Goal: Task Accomplishment & Management: Manage account settings

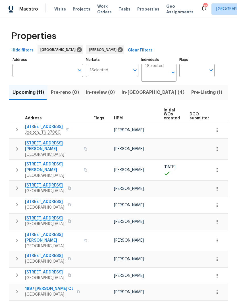
click at [164, 72] on input "Individuals" at bounding box center [156, 74] width 23 height 13
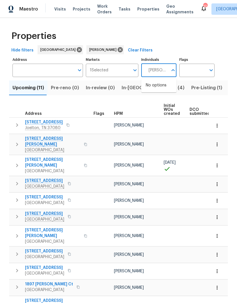
type input "Eric ovalle"
click at [152, 88] on input "checkbox" at bounding box center [152, 88] width 12 height 12
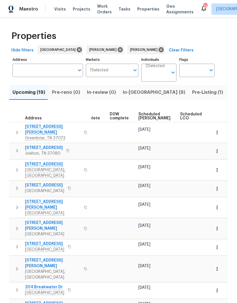
scroll to position [0, 138]
click at [211, 116] on span "Ready Date" at bounding box center [217, 116] width 12 height 8
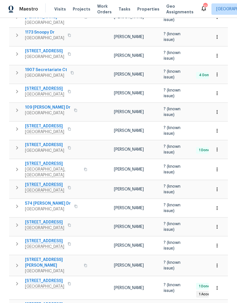
scroll to position [119, 0]
click at [47, 257] on span "[STREET_ADDRESS][PERSON_NAME]" at bounding box center [52, 262] width 55 height 11
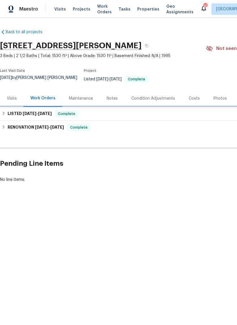
click at [26, 112] on span "[DATE]" at bounding box center [30, 114] width 14 height 4
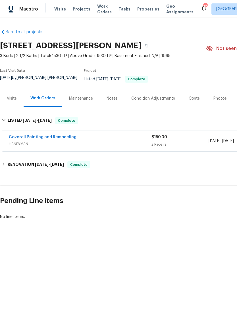
click at [58, 135] on link "Coverall Painting and Remodeling" at bounding box center [43, 137] width 68 height 4
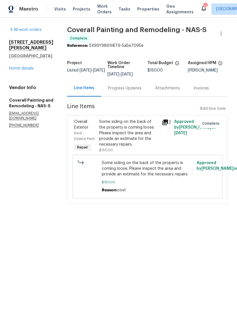
click at [168, 125] on icon at bounding box center [165, 123] width 6 height 6
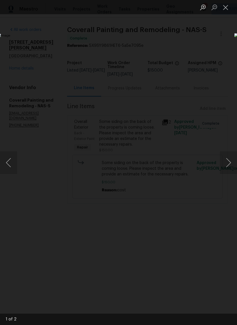
click at [228, 163] on button "Next image" at bounding box center [228, 162] width 17 height 23
click at [228, 160] on button "Next image" at bounding box center [228, 162] width 17 height 23
click at [229, 162] on button "Next image" at bounding box center [228, 162] width 17 height 23
click at [229, 9] on button "Close lightbox" at bounding box center [225, 7] width 11 height 10
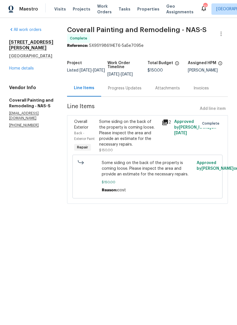
click at [34, 60] on div "480 Bamburg Dr Clarksville, TN 37040 Home details" at bounding box center [31, 55] width 44 height 32
click at [29, 66] on link "Home details" at bounding box center [21, 68] width 25 height 4
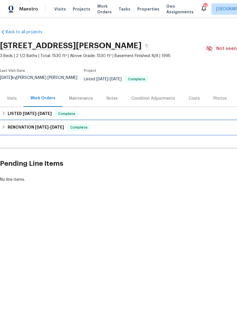
click at [34, 124] on h6 "RENOVATION 6/3/25 - 6/9/25" at bounding box center [36, 127] width 56 height 7
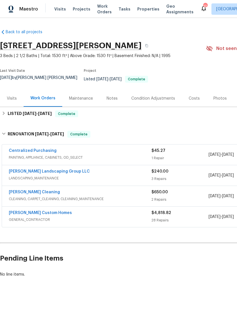
click at [39, 211] on link "[PERSON_NAME] Custom Homes" at bounding box center [40, 213] width 63 height 4
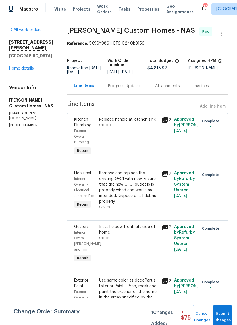
click at [28, 66] on link "Home details" at bounding box center [21, 68] width 25 height 4
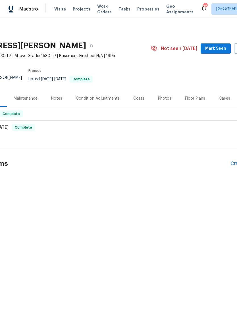
scroll to position [0, 56]
click at [221, 47] on span "Mark Seen" at bounding box center [215, 48] width 21 height 7
click at [162, 96] on div "Photos" at bounding box center [164, 99] width 13 height 6
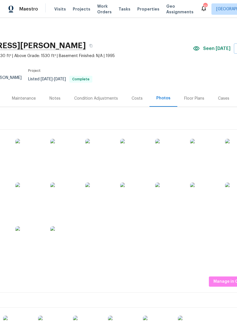
click at [70, 149] on img at bounding box center [64, 153] width 28 height 28
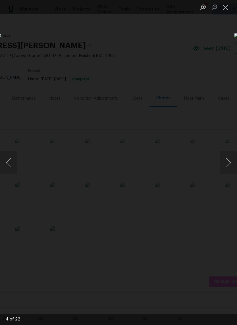
click at [230, 163] on button "Next image" at bounding box center [228, 162] width 17 height 23
click at [229, 162] on button "Next image" at bounding box center [228, 162] width 17 height 23
click at [230, 163] on button "Next image" at bounding box center [228, 162] width 17 height 23
click at [230, 164] on button "Next image" at bounding box center [228, 162] width 17 height 23
click at [230, 166] on button "Next image" at bounding box center [228, 162] width 17 height 23
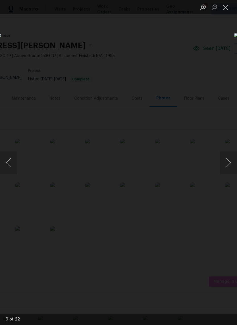
click at [230, 165] on button "Next image" at bounding box center [228, 162] width 17 height 23
click at [230, 163] on button "Next image" at bounding box center [228, 162] width 17 height 23
click at [230, 165] on button "Next image" at bounding box center [228, 162] width 17 height 23
click at [229, 165] on button "Next image" at bounding box center [228, 162] width 17 height 23
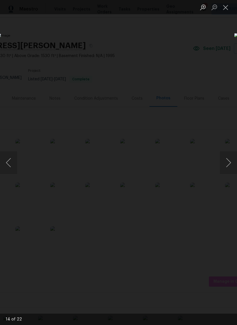
click at [229, 164] on button "Next image" at bounding box center [228, 162] width 17 height 23
click at [10, 164] on button "Previous image" at bounding box center [8, 162] width 17 height 23
click at [230, 164] on button "Next image" at bounding box center [228, 162] width 17 height 23
click at [229, 164] on button "Next image" at bounding box center [228, 162] width 17 height 23
click at [230, 165] on button "Next image" at bounding box center [228, 162] width 17 height 23
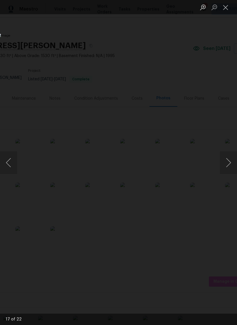
click at [230, 164] on button "Next image" at bounding box center [228, 162] width 17 height 23
click at [8, 165] on button "Previous image" at bounding box center [8, 162] width 17 height 23
click at [230, 164] on button "Next image" at bounding box center [228, 162] width 17 height 23
click at [8, 163] on button "Previous image" at bounding box center [8, 162] width 17 height 23
click at [230, 166] on button "Next image" at bounding box center [228, 162] width 17 height 23
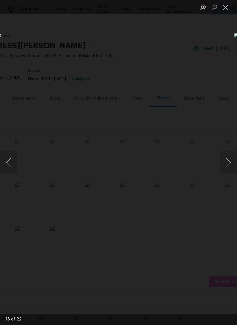
click at [229, 166] on button "Next image" at bounding box center [228, 162] width 17 height 23
click at [231, 166] on button "Next image" at bounding box center [228, 162] width 17 height 23
click at [228, 165] on button "Next image" at bounding box center [228, 162] width 17 height 23
click at [229, 163] on button "Next image" at bounding box center [228, 162] width 17 height 23
click at [231, 164] on button "Next image" at bounding box center [228, 162] width 17 height 23
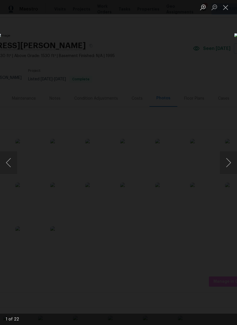
click at [230, 168] on button "Next image" at bounding box center [228, 162] width 17 height 23
click at [230, 166] on button "Next image" at bounding box center [228, 162] width 17 height 23
click at [229, 163] on button "Next image" at bounding box center [228, 162] width 17 height 23
click at [226, 7] on button "Close lightbox" at bounding box center [225, 7] width 11 height 10
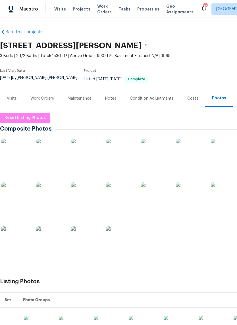
click at [44, 96] on div "Work Orders" at bounding box center [42, 99] width 24 height 6
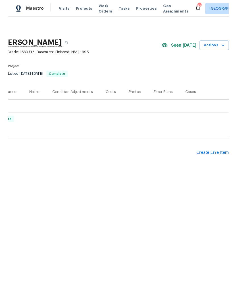
scroll to position [0, 84]
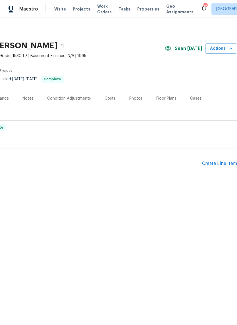
click at [221, 161] on div "Create Line Item" at bounding box center [219, 163] width 35 height 5
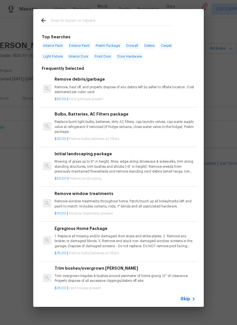
click at [95, 18] on input "text" at bounding box center [111, 21] width 120 height 9
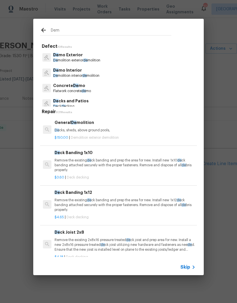
type input "Demo"
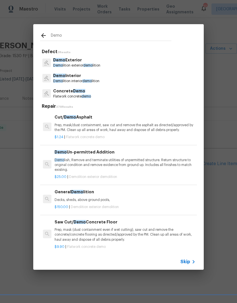
click at [79, 62] on p "Demo Exterior" at bounding box center [76, 60] width 47 height 6
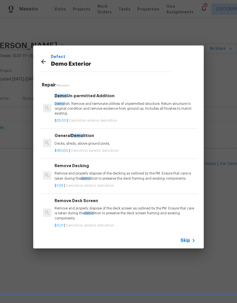
click at [43, 62] on icon at bounding box center [43, 61] width 7 height 7
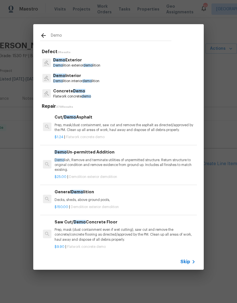
click at [92, 35] on input "Demo" at bounding box center [111, 36] width 120 height 9
type input "D"
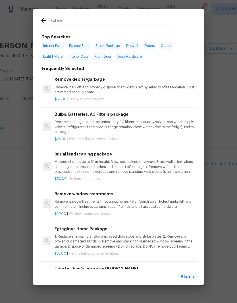
type input "Exterior"
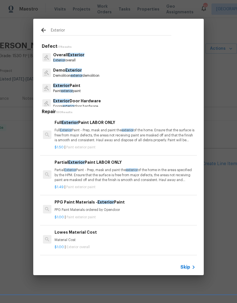
click at [97, 100] on p "Exterior Door Hardware" at bounding box center [77, 101] width 48 height 6
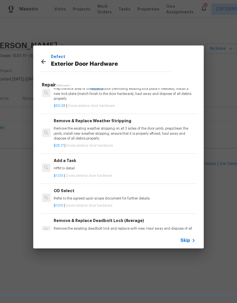
scroll to position [158, 1]
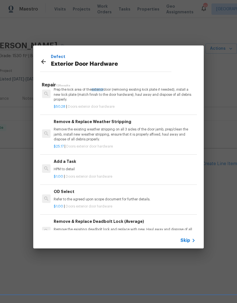
click at [66, 165] on div "Add a Task HPM to detail" at bounding box center [124, 165] width 141 height 14
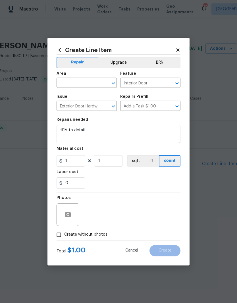
click at [99, 81] on input "text" at bounding box center [78, 83] width 44 height 9
click at [85, 107] on li "Exterior Overall" at bounding box center [86, 104] width 60 height 9
type input "Exterior Overall"
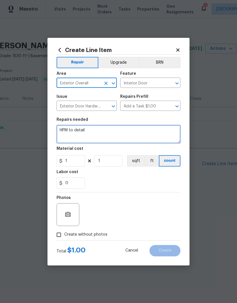
click at [98, 130] on textarea "HPM to detail" at bounding box center [118, 134] width 124 height 18
type textarea "H"
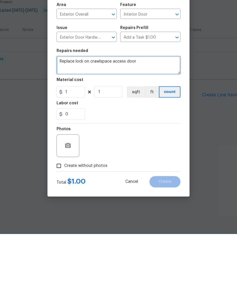
type textarea "Replace lock on crawlspace access door"
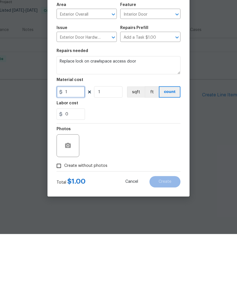
click at [77, 155] on input "1" at bounding box center [70, 160] width 28 height 11
type input "75"
click at [73, 207] on button "button" at bounding box center [68, 214] width 14 height 14
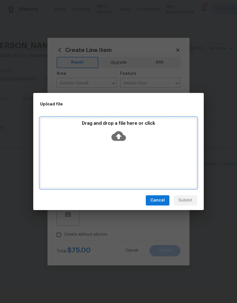
click at [136, 146] on div "Drag and drop a file here or click" at bounding box center [118, 152] width 157 height 71
click at [120, 149] on div "Drag and drop a file here or click" at bounding box center [118, 152] width 157 height 71
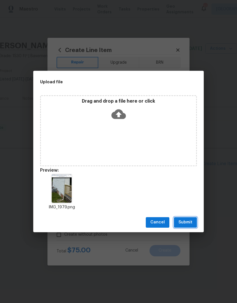
click at [189, 224] on span "Submit" at bounding box center [185, 222] width 14 height 7
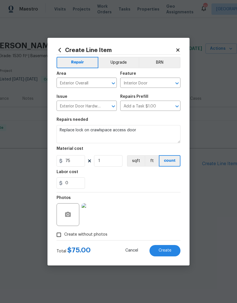
click at [72, 131] on textarea "Replace lock on crawlspace access door" at bounding box center [118, 134] width 124 height 18
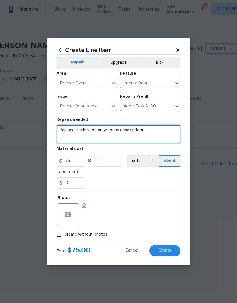
click at [153, 129] on textarea "Replace the lock on crawlspace access door" at bounding box center [118, 134] width 124 height 18
click at [81, 129] on textarea "Replace the lock on crawlspace access door - leave the key in the kitchen drawer" at bounding box center [118, 134] width 124 height 18
click at [120, 132] on textarea "Replace the key paddle lock on crawlspace access door - leave the key in the ki…" at bounding box center [118, 134] width 124 height 18
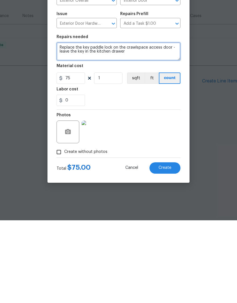
type textarea "Replace the key paddle lock on the crawlspace access door - leave the key in th…"
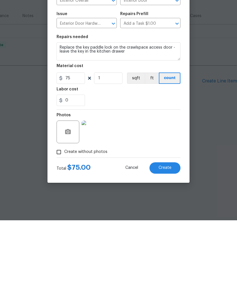
click at [169, 248] on span "Create" at bounding box center [164, 250] width 13 height 4
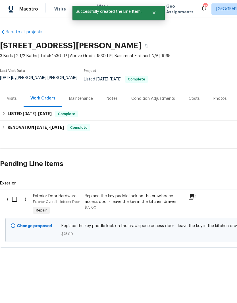
scroll to position [0, 0]
click at [18, 196] on input "checkbox" at bounding box center [17, 199] width 16 height 12
checkbox input "true"
click at [207, 286] on span "Create Work Order" at bounding box center [204, 288] width 38 height 7
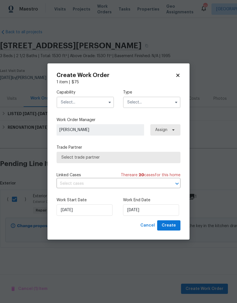
click at [97, 103] on input "text" at bounding box center [84, 102] width 57 height 11
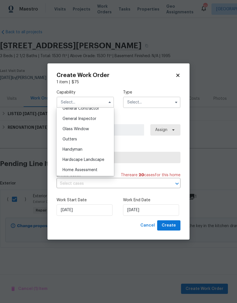
scroll to position [279, 0]
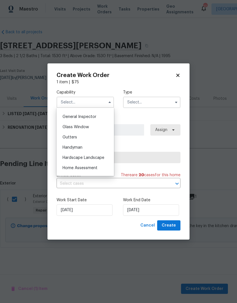
click at [78, 148] on span "Handyman" at bounding box center [72, 147] width 20 height 4
type input "Handyman"
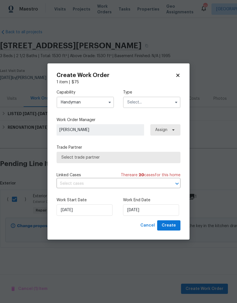
click at [156, 104] on input "text" at bounding box center [151, 102] width 57 height 11
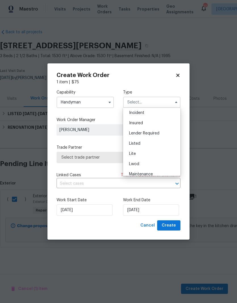
scroll to position [33, 0]
click at [140, 145] on div "Listed" at bounding box center [151, 142] width 55 height 10
type input "Listed"
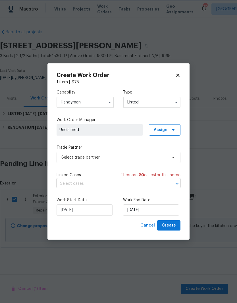
scroll to position [0, 0]
click at [170, 131] on span at bounding box center [172, 129] width 6 height 5
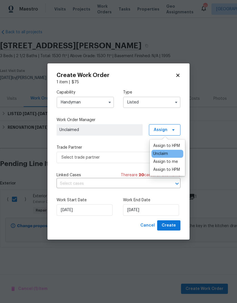
click at [163, 163] on div "Assign to me" at bounding box center [165, 162] width 25 height 6
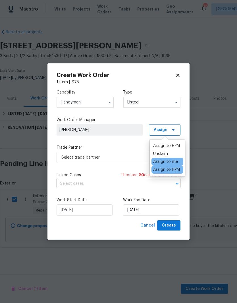
click at [112, 130] on span "[PERSON_NAME]" at bounding box center [99, 130] width 80 height 6
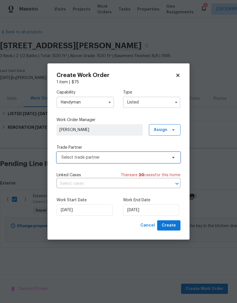
click at [163, 158] on span "Select trade partner" at bounding box center [114, 157] width 106 height 6
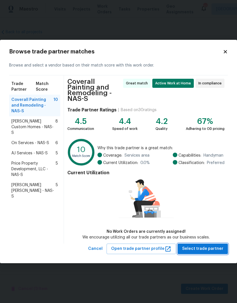
click at [192, 246] on span "Select trade partner" at bounding box center [202, 248] width 41 height 7
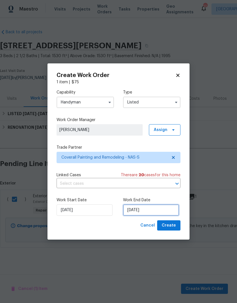
click at [159, 209] on input "[DATE]" at bounding box center [151, 209] width 56 height 11
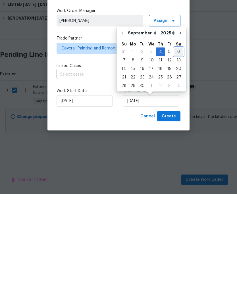
click at [176, 157] on div "6" at bounding box center [178, 161] width 9 height 8
type input "[DATE]"
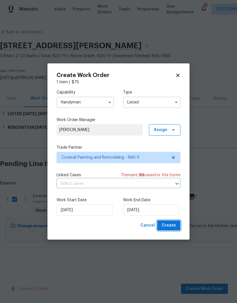
click at [172, 224] on span "Create" at bounding box center [169, 225] width 14 height 7
checkbox input "false"
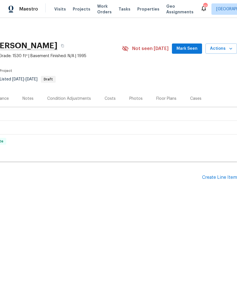
scroll to position [0, 84]
click at [189, 49] on span "Mark Seen" at bounding box center [186, 48] width 21 height 7
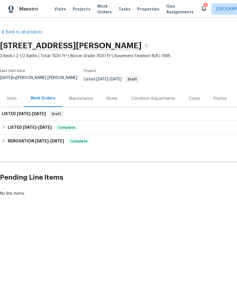
scroll to position [0, 0]
click at [15, 110] on h6 "LISTED 9/4/25 - 9/6/25" at bounding box center [24, 113] width 44 height 7
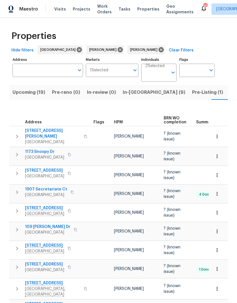
scroll to position [0, 14]
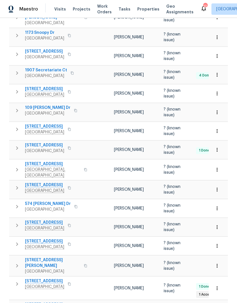
click at [45, 257] on span "480 Bamburg Dr" at bounding box center [52, 262] width 55 height 11
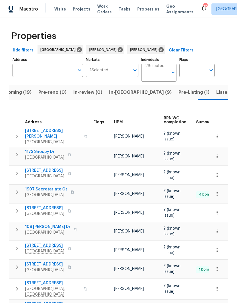
scroll to position [0, 0]
click at [119, 94] on span "In-reno (9)" at bounding box center [140, 92] width 62 height 8
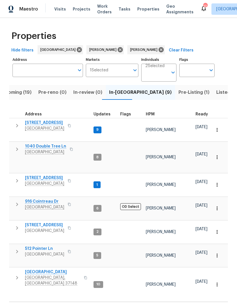
click at [55, 143] on span "1040 Double Tree Ln" at bounding box center [45, 146] width 41 height 6
click at [118, 94] on span "In-reno (9)" at bounding box center [140, 92] width 62 height 8
click at [116, 93] on span "In-reno (9)" at bounding box center [140, 92] width 62 height 8
click at [49, 125] on span "2754 Cider Dr" at bounding box center [44, 123] width 39 height 6
click at [43, 123] on span "2754 Cider Dr" at bounding box center [44, 123] width 39 height 6
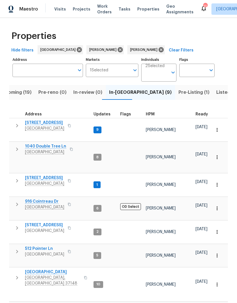
click at [46, 124] on span "2754 Cider Dr" at bounding box center [44, 123] width 39 height 6
click at [49, 125] on span "2754 Cider Dr" at bounding box center [44, 123] width 39 height 6
click at [47, 124] on span "2754 Cider Dr" at bounding box center [44, 123] width 39 height 6
click at [52, 175] on span "624 Stonebridge Ln" at bounding box center [44, 178] width 39 height 6
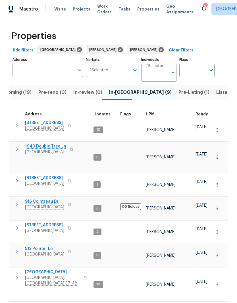
click at [47, 302] on span "3006 Sheddan Dr" at bounding box center [49, 306] width 49 height 6
click at [47, 120] on span "2754 Cider Dr" at bounding box center [44, 123] width 39 height 6
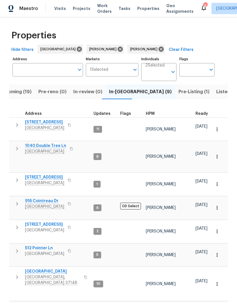
scroll to position [0, 0]
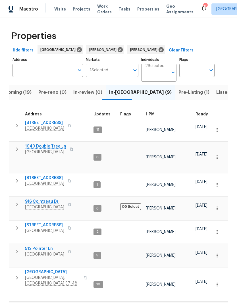
click at [216, 94] on span "Listed (31)" at bounding box center [227, 92] width 23 height 8
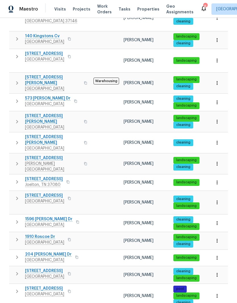
scroll to position [23, 0]
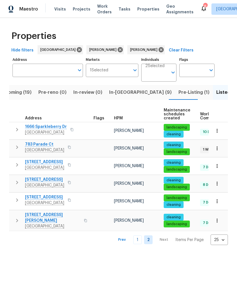
click at [141, 238] on link "1" at bounding box center [137, 239] width 9 height 9
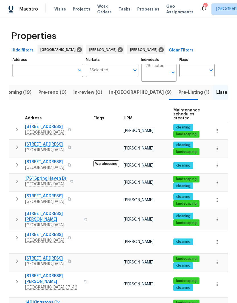
click at [178, 94] on span "Pre-Listing (1)" at bounding box center [193, 92] width 31 height 8
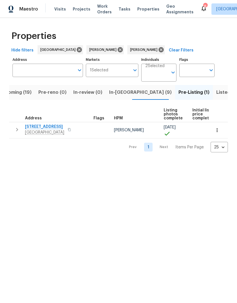
click at [216, 95] on span "Listed (31)" at bounding box center [227, 92] width 23 height 8
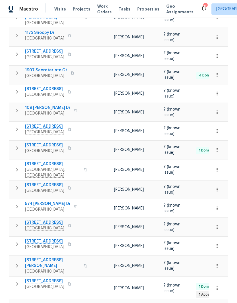
scroll to position [23, 0]
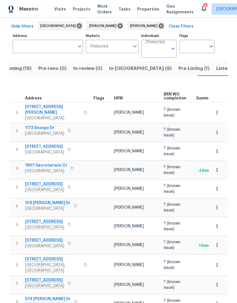
scroll to position [22, 0]
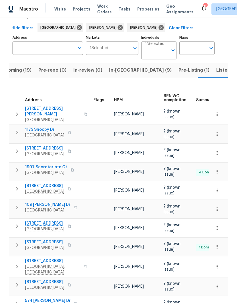
click at [216, 66] on span "Listed (31)" at bounding box center [227, 70] width 23 height 8
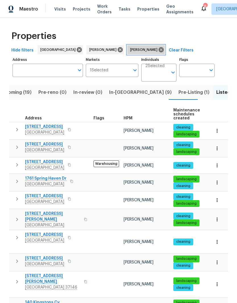
click at [158, 51] on icon at bounding box center [160, 49] width 5 height 5
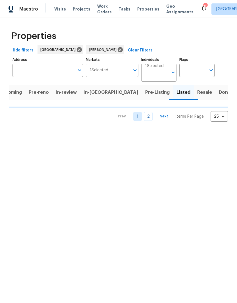
scroll to position [0, 5]
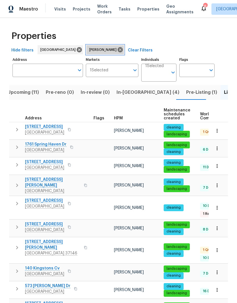
click at [118, 52] on icon at bounding box center [120, 49] width 5 height 5
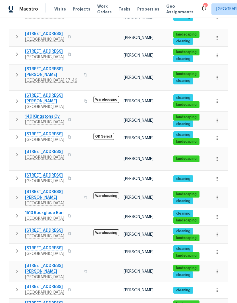
scroll to position [23, 0]
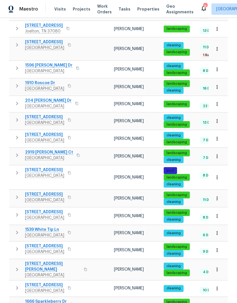
scroll to position [23, 0]
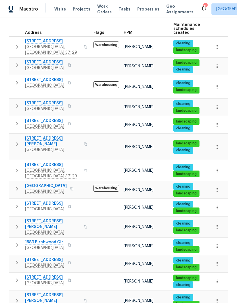
scroll to position [23, 0]
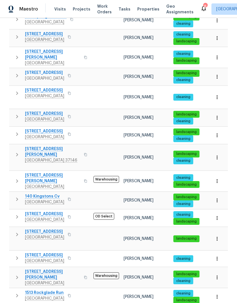
scroll to position [175, 0]
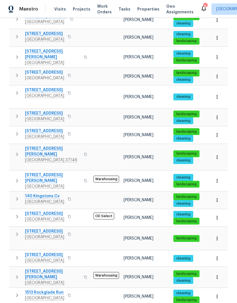
click at [218, 215] on icon "button" at bounding box center [217, 218] width 6 height 6
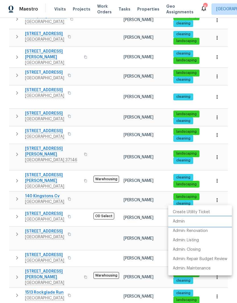
click at [182, 221] on p "Admin" at bounding box center [179, 221] width 12 height 6
click at [135, 166] on div at bounding box center [118, 151] width 237 height 303
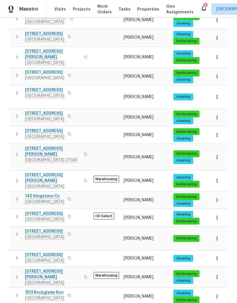
click at [100, 43] on td at bounding box center [106, 37] width 30 height 17
click at [142, 10] on span "Properties" at bounding box center [148, 9] width 22 height 6
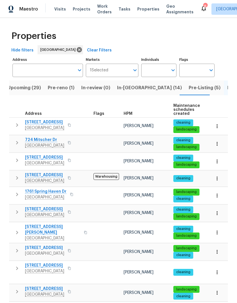
click at [160, 69] on input "Individuals" at bounding box center [154, 70] width 27 height 13
type input "Cynthia upshaw"
click at [152, 89] on input "checkbox" at bounding box center [152, 88] width 12 height 12
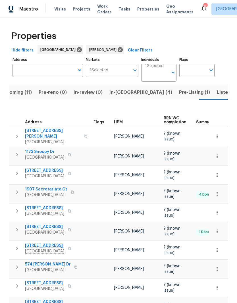
click at [217, 93] on span "Listed (22)" at bounding box center [229, 92] width 24 height 8
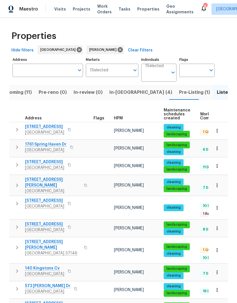
click at [42, 239] on span "108 Nancy Ave" at bounding box center [52, 244] width 55 height 11
click at [162, 74] on input "Individuals" at bounding box center [156, 74] width 23 height 13
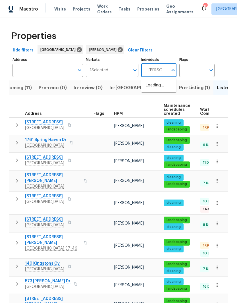
type input "Eric ovalle"
click at [151, 91] on input "checkbox" at bounding box center [152, 88] width 12 height 12
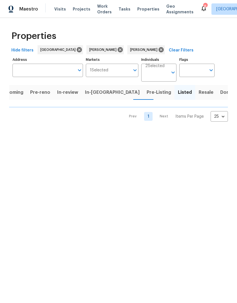
scroll to position [0, 5]
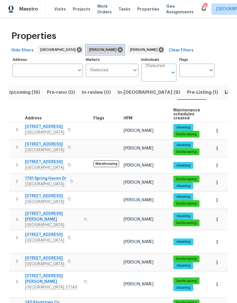
click at [118, 49] on icon at bounding box center [120, 49] width 5 height 5
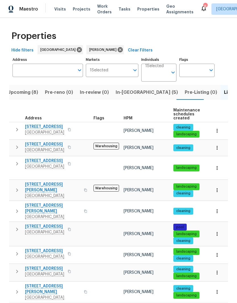
click at [21, 93] on span "Upcoming (8)" at bounding box center [22, 92] width 31 height 8
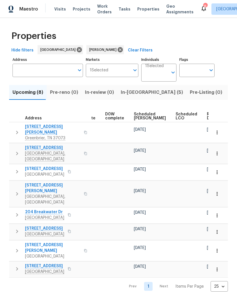
scroll to position [0, 143]
click at [207, 117] on span "Ready Date" at bounding box center [213, 116] width 12 height 8
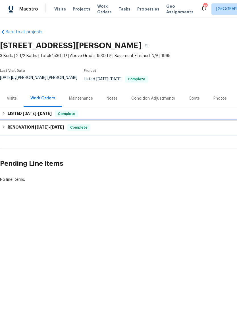
click at [28, 124] on h6 "RENOVATION [DATE] - [DATE]" at bounding box center [36, 127] width 56 height 7
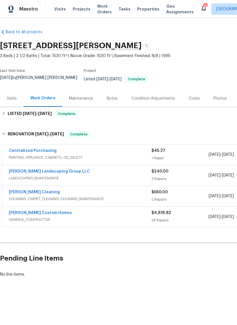
click at [57, 169] on link "[PERSON_NAME] Landscaping Group LLC" at bounding box center [49, 171] width 81 height 4
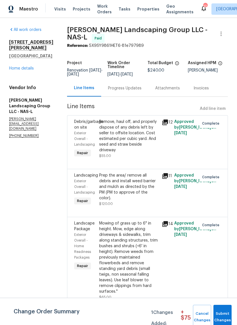
click at [141, 146] on div "Remove, haul off, and properly dispose of any debris left by seller to offsite …" at bounding box center [128, 136] width 59 height 34
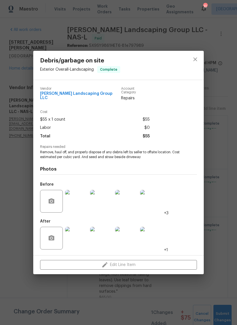
click at [83, 203] on img at bounding box center [76, 201] width 23 height 23
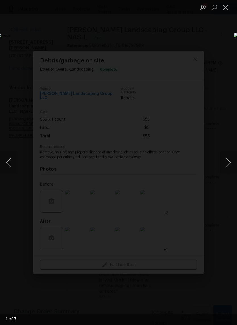
click at [233, 164] on button "Next image" at bounding box center [228, 162] width 17 height 23
click at [227, 160] on button "Next image" at bounding box center [228, 162] width 17 height 23
click at [230, 159] on button "Next image" at bounding box center [228, 162] width 17 height 23
click at [228, 162] on button "Next image" at bounding box center [228, 162] width 17 height 23
click at [230, 162] on button "Next image" at bounding box center [228, 162] width 17 height 23
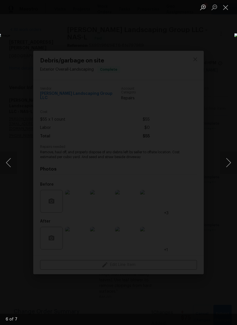
click at [229, 165] on button "Next image" at bounding box center [228, 162] width 17 height 23
click at [230, 163] on button "Next image" at bounding box center [228, 162] width 17 height 23
click at [228, 164] on button "Next image" at bounding box center [228, 162] width 17 height 23
click at [229, 163] on button "Next image" at bounding box center [228, 162] width 17 height 23
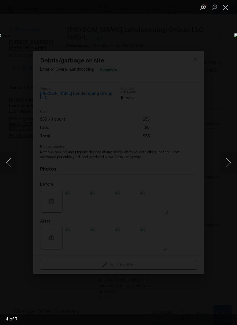
click at [227, 163] on button "Next image" at bounding box center [228, 162] width 17 height 23
click at [224, 12] on button "Close lightbox" at bounding box center [225, 7] width 11 height 10
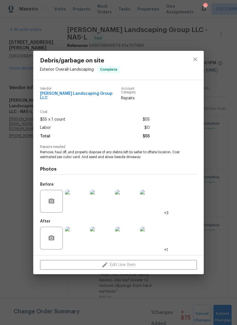
click at [79, 240] on img at bounding box center [76, 238] width 23 height 23
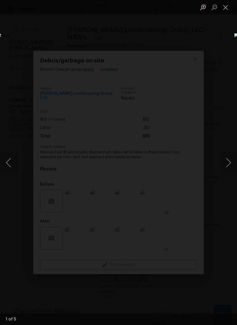
click at [230, 165] on button "Next image" at bounding box center [228, 162] width 17 height 23
click at [229, 169] on button "Next image" at bounding box center [228, 162] width 17 height 23
click at [227, 162] on button "Next image" at bounding box center [228, 162] width 17 height 23
click at [228, 164] on button "Next image" at bounding box center [228, 162] width 17 height 23
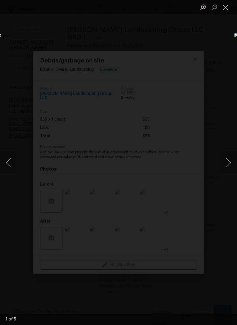
click at [229, 167] on button "Next image" at bounding box center [228, 162] width 17 height 23
click at [227, 165] on button "Next image" at bounding box center [228, 162] width 17 height 23
click at [224, 12] on button "Close lightbox" at bounding box center [225, 7] width 11 height 10
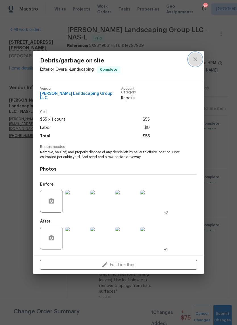
click at [195, 62] on icon "close" at bounding box center [195, 59] width 7 height 7
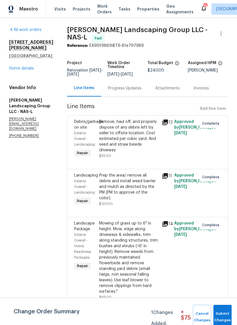
click at [153, 193] on div "Prep the area/ remove all debris and install weed barrier and mulch as directed…" at bounding box center [128, 187] width 59 height 28
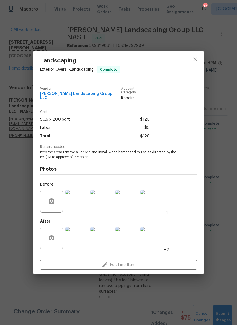
click at [82, 203] on img at bounding box center [76, 201] width 23 height 23
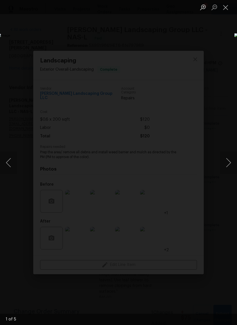
click at [229, 164] on button "Next image" at bounding box center [228, 162] width 17 height 23
click at [227, 163] on button "Next image" at bounding box center [228, 162] width 17 height 23
click at [228, 163] on button "Next image" at bounding box center [228, 162] width 17 height 23
click at [228, 165] on button "Next image" at bounding box center [228, 162] width 17 height 23
click at [227, 167] on button "Next image" at bounding box center [228, 162] width 17 height 23
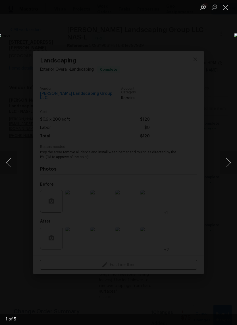
click at [227, 166] on button "Next image" at bounding box center [228, 162] width 17 height 23
click at [226, 166] on button "Next image" at bounding box center [228, 162] width 17 height 23
click at [225, 8] on button "Close lightbox" at bounding box center [225, 7] width 11 height 10
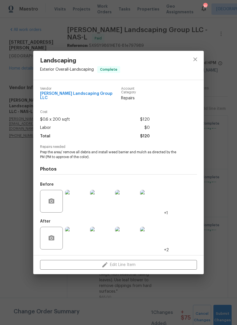
click at [81, 241] on img at bounding box center [76, 238] width 23 height 23
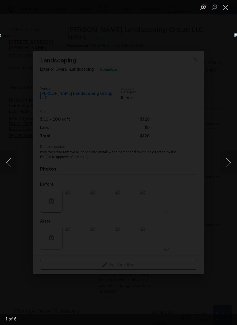
click at [230, 164] on button "Next image" at bounding box center [228, 162] width 17 height 23
click at [229, 162] on button "Next image" at bounding box center [228, 162] width 17 height 23
click at [230, 162] on button "Next image" at bounding box center [228, 162] width 17 height 23
click at [228, 165] on button "Next image" at bounding box center [228, 162] width 17 height 23
click at [227, 167] on button "Next image" at bounding box center [228, 162] width 17 height 23
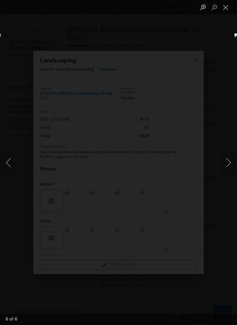
click at [226, 163] on button "Next image" at bounding box center [228, 162] width 17 height 23
click at [227, 165] on button "Next image" at bounding box center [228, 162] width 17 height 23
click at [228, 167] on button "Next image" at bounding box center [228, 162] width 17 height 23
click at [227, 167] on button "Next image" at bounding box center [228, 162] width 17 height 23
click at [227, 170] on button "Next image" at bounding box center [228, 162] width 17 height 23
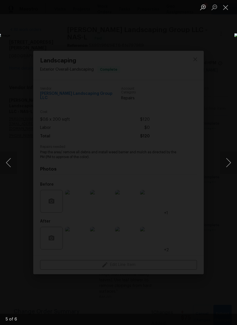
click at [225, 8] on button "Close lightbox" at bounding box center [225, 7] width 11 height 10
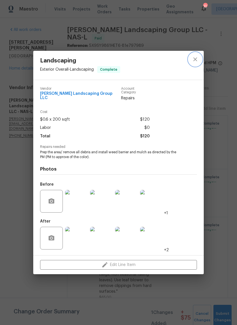
click at [197, 60] on icon "close" at bounding box center [195, 59] width 7 height 7
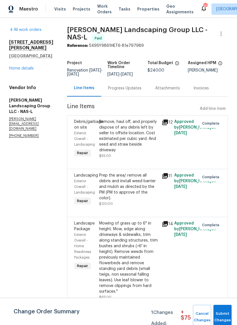
click at [146, 242] on div "Mowing of grass up to 6" in height. Mow, edge along driveways & sidewalks, trim…" at bounding box center [128, 258] width 59 height 74
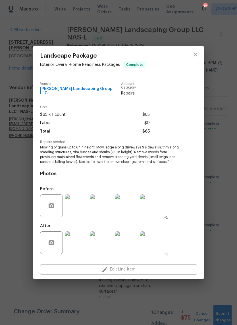
click at [81, 209] on img at bounding box center [76, 205] width 23 height 23
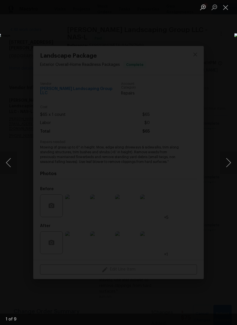
click at [231, 163] on button "Next image" at bounding box center [228, 162] width 17 height 23
click at [230, 160] on button "Next image" at bounding box center [228, 162] width 17 height 23
click at [227, 161] on button "Next image" at bounding box center [228, 162] width 17 height 23
click at [230, 162] on button "Next image" at bounding box center [228, 162] width 17 height 23
click at [228, 162] on button "Next image" at bounding box center [228, 162] width 17 height 23
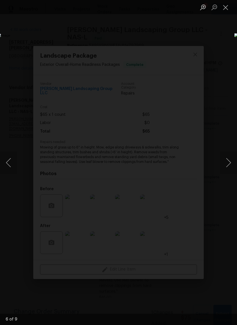
click at [229, 164] on button "Next image" at bounding box center [228, 162] width 17 height 23
click at [228, 162] on button "Next image" at bounding box center [228, 162] width 17 height 23
click at [230, 164] on button "Next image" at bounding box center [228, 162] width 17 height 23
click at [14, 164] on button "Previous image" at bounding box center [8, 162] width 17 height 23
click at [231, 165] on button "Next image" at bounding box center [228, 162] width 17 height 23
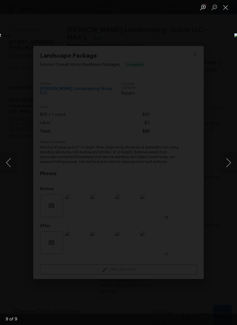
click at [230, 167] on button "Next image" at bounding box center [228, 162] width 17 height 23
click at [230, 164] on button "Next image" at bounding box center [228, 162] width 17 height 23
click at [231, 163] on button "Next image" at bounding box center [228, 162] width 17 height 23
click at [230, 165] on button "Next image" at bounding box center [228, 162] width 17 height 23
click at [230, 168] on button "Next image" at bounding box center [228, 162] width 17 height 23
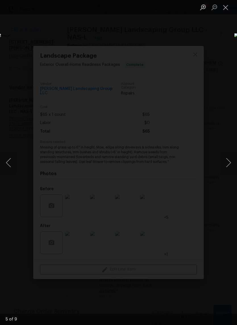
click at [227, 8] on button "Close lightbox" at bounding box center [225, 7] width 11 height 10
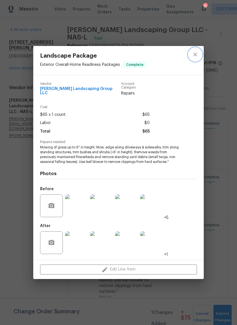
click at [197, 57] on icon "close" at bounding box center [195, 54] width 7 height 7
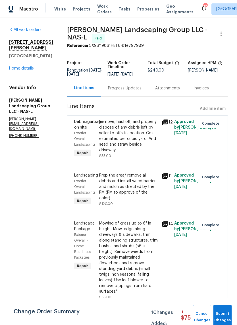
click at [24, 66] on link "Home details" at bounding box center [21, 68] width 25 height 4
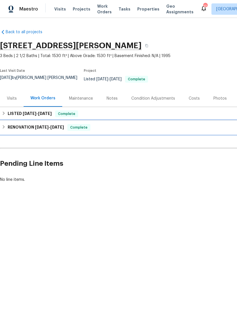
click at [28, 124] on h6 "RENOVATION 6/3/25 - 6/9/25" at bounding box center [36, 127] width 56 height 7
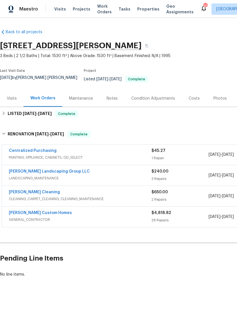
click at [37, 211] on link "[PERSON_NAME] Custom Homes" at bounding box center [40, 213] width 63 height 4
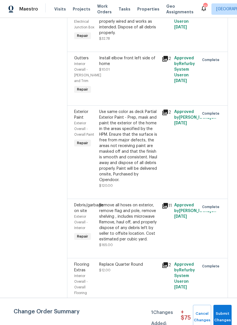
scroll to position [180, 0]
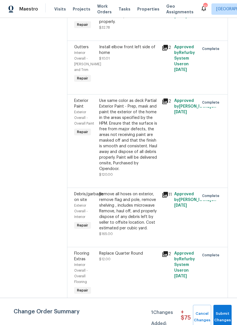
click at [129, 56] on div "Install elbow front left side of home" at bounding box center [128, 49] width 59 height 11
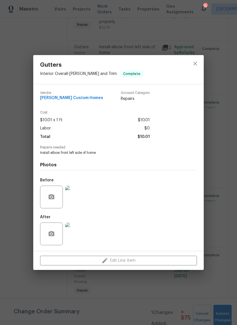
click at [78, 200] on img at bounding box center [76, 197] width 23 height 23
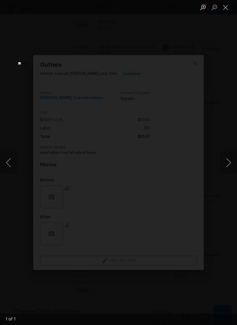
click at [224, 9] on button "Close lightbox" at bounding box center [225, 7] width 11 height 10
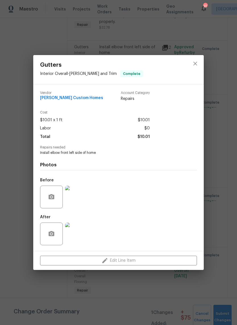
click at [79, 235] on img at bounding box center [76, 234] width 23 height 23
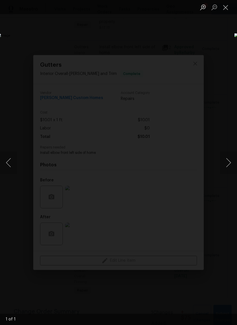
click at [227, 8] on button "Close lightbox" at bounding box center [225, 7] width 11 height 10
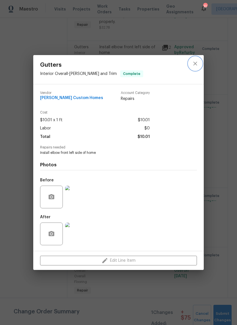
click at [196, 64] on icon "close" at bounding box center [195, 63] width 7 height 7
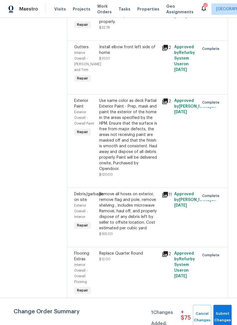
click at [140, 152] on div "Use same color as deck Partial Exterior Paint - Prep, mask and paint the exteri…" at bounding box center [128, 135] width 59 height 74
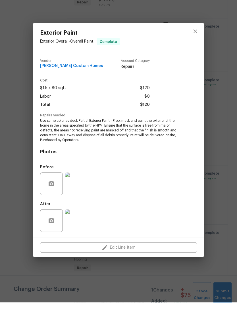
scroll to position [14, 0]
click at [80, 195] on img at bounding box center [76, 206] width 23 height 23
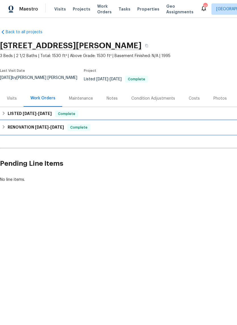
click at [25, 125] on h6 "RENOVATION [DATE] - [DATE]" at bounding box center [36, 127] width 56 height 7
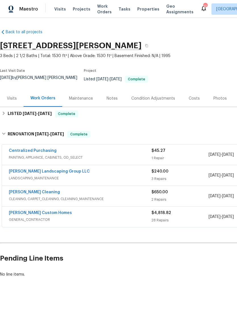
click at [34, 211] on link "[PERSON_NAME] Custom Homes" at bounding box center [40, 213] width 63 height 4
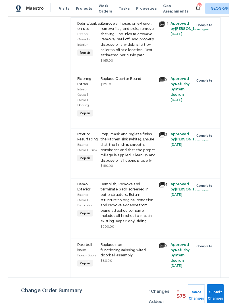
scroll to position [349, 0]
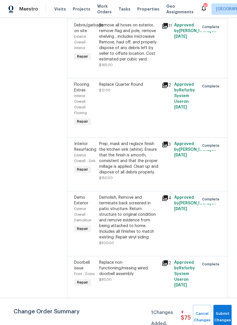
click at [146, 54] on div "Remove all hoses on exterior, remove flag and pole, remove shelving , includes …" at bounding box center [128, 42] width 59 height 40
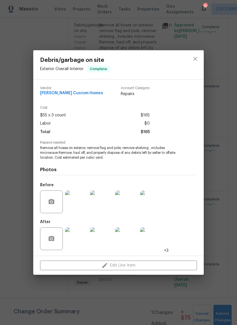
click at [78, 203] on img at bounding box center [76, 201] width 23 height 23
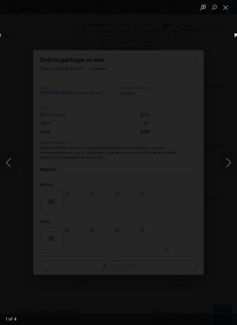
click at [229, 162] on button "Next image" at bounding box center [228, 162] width 17 height 23
click at [229, 165] on button "Next image" at bounding box center [228, 162] width 17 height 23
click at [229, 163] on button "Next image" at bounding box center [228, 162] width 17 height 23
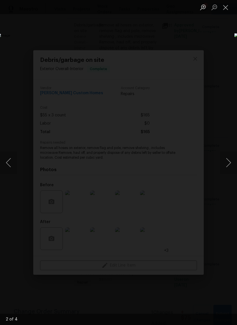
click at [229, 163] on button "Next image" at bounding box center [228, 162] width 17 height 23
click at [228, 8] on button "Close lightbox" at bounding box center [225, 7] width 11 height 10
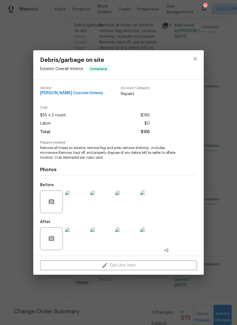
click at [75, 242] on img at bounding box center [76, 238] width 23 height 23
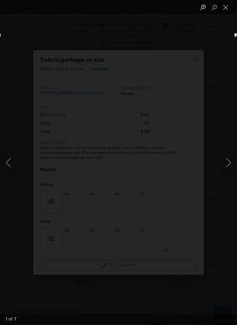
click at [228, 166] on button "Next image" at bounding box center [228, 162] width 17 height 23
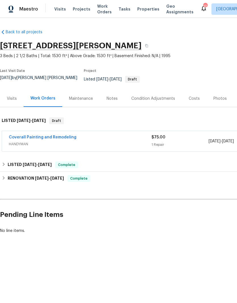
click at [61, 135] on link "Coverall Painting and Remodeling" at bounding box center [43, 137] width 68 height 4
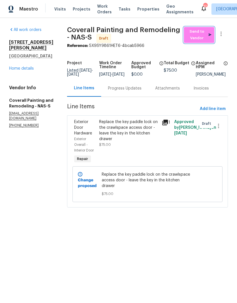
click at [205, 37] on span "Send to Vendor" at bounding box center [198, 34] width 25 height 13
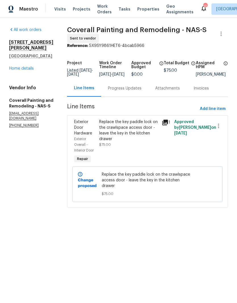
click at [140, 91] on div "Progress Updates" at bounding box center [124, 88] width 33 height 6
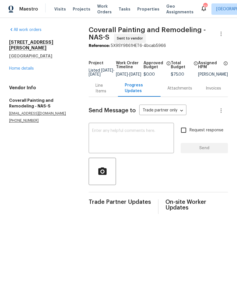
click at [120, 136] on textarea at bounding box center [131, 139] width 78 height 20
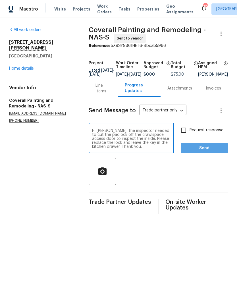
type textarea "Hi [PERSON_NAME], the inspector needed to cut the padlock off the crawlspace ac…"
click at [206, 151] on span "Send" at bounding box center [204, 147] width 38 height 7
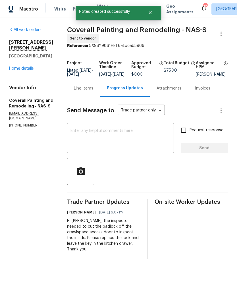
click at [27, 66] on link "Home details" at bounding box center [21, 68] width 25 height 4
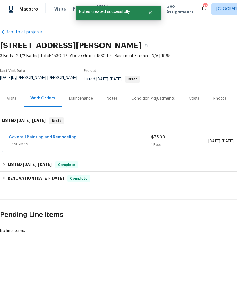
click at [114, 96] on div "Notes" at bounding box center [111, 99] width 11 height 6
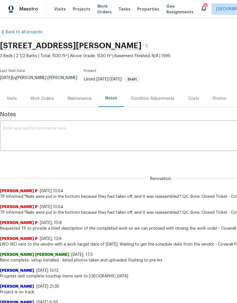
click at [112, 127] on textarea at bounding box center [160, 136] width 314 height 20
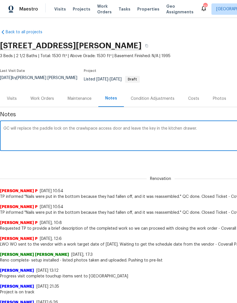
click at [120, 126] on textarea "GC will replace the paddle lock on the crawlspace access door and leave the key…" at bounding box center [160, 136] width 314 height 20
click at [162, 126] on textarea "GC will replace the paddle lock on the crawlspace access door by 9/6. and leave…" at bounding box center [160, 136] width 314 height 20
click at [150, 126] on textarea "GC will replace the paddle lock on the crawlspace access door by 9/6. The key i…" at bounding box center [160, 136] width 314 height 20
click at [222, 126] on textarea "GC will replace the paddle lock on the crawlspace access door by 9/6. The key w…" at bounding box center [160, 136] width 314 height 20
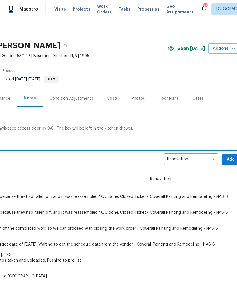
scroll to position [0, 82]
type textarea "GC will replace the paddle lock on the crawlspace access door by 9/6. The key w…"
click at [228, 156] on span "Add" at bounding box center [229, 159] width 9 height 7
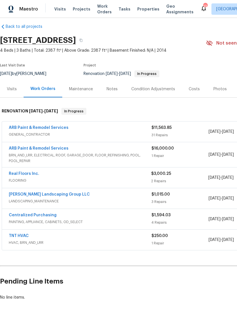
scroll to position [5, 0]
click at [44, 127] on link "ARB Paint & Remodel Services" at bounding box center [39, 128] width 60 height 4
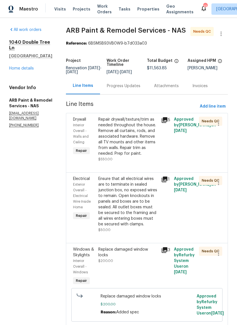
click at [141, 122] on div "Repair drywall/texture/trim as needed throughout the house. Remove all curtains…" at bounding box center [128, 137] width 60 height 40
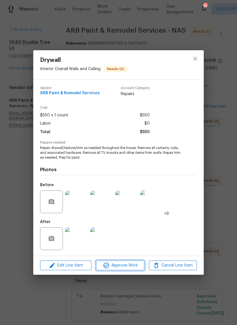
click at [129, 266] on span "Approve Work" at bounding box center [120, 265] width 45 height 7
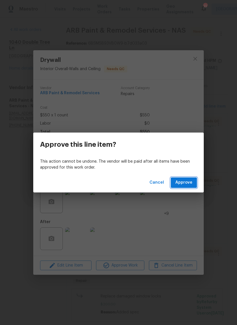
click at [188, 183] on span "Approve" at bounding box center [183, 182] width 17 height 7
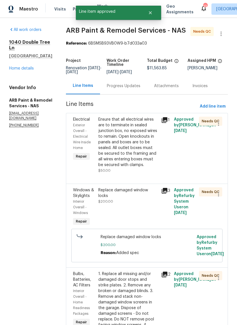
click at [140, 123] on div "Ensure that all electrical wires are to terminate in sealed junction box, no ex…" at bounding box center [128, 142] width 60 height 51
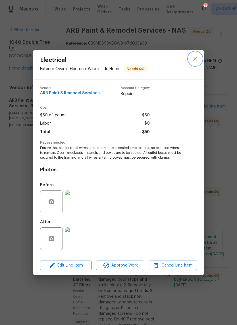
click at [196, 59] on icon "close" at bounding box center [195, 58] width 7 height 7
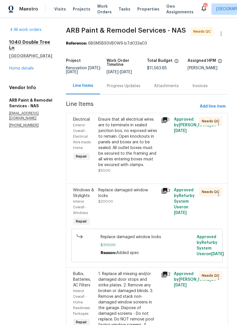
click at [123, 193] on div "Replace damaged window locks $200.00" at bounding box center [128, 195] width 60 height 17
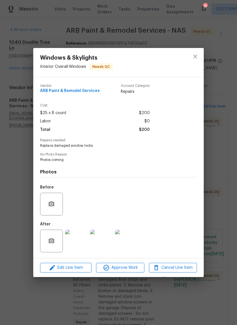
scroll to position [14, 0]
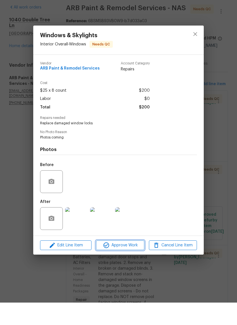
click at [124, 264] on span "Approve Work" at bounding box center [120, 267] width 45 height 7
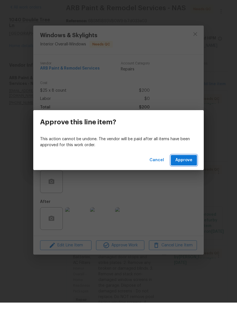
click at [190, 179] on span "Approve" at bounding box center [183, 182] width 17 height 7
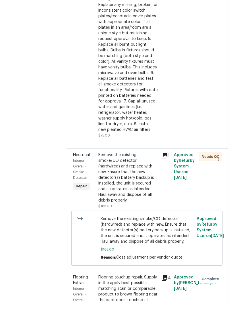
scroll to position [225, 0]
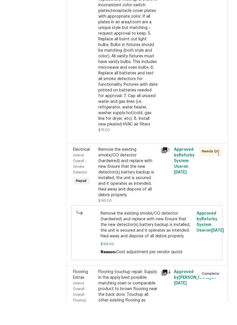
click at [142, 169] on div "Remove the existing smoke/CO detector (hardwired) and replace with new. Ensure …" at bounding box center [128, 194] width 60 height 51
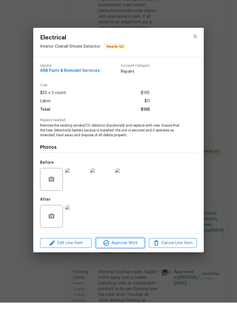
click at [124, 262] on span "Approve Work" at bounding box center [120, 265] width 45 height 7
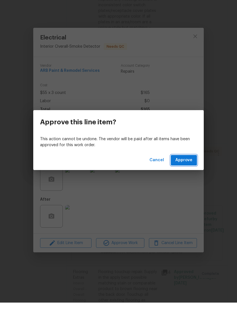
click at [186, 179] on span "Approve" at bounding box center [183, 182] width 17 height 7
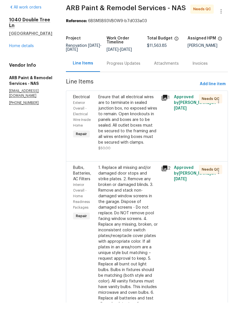
scroll to position [0, 0]
click at [129, 117] on div "Ensure that all electrical wires are to terminate in sealed junction box, no ex…" at bounding box center [128, 142] width 60 height 51
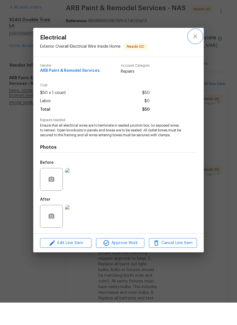
click at [194, 55] on icon "close" at bounding box center [195, 58] width 7 height 7
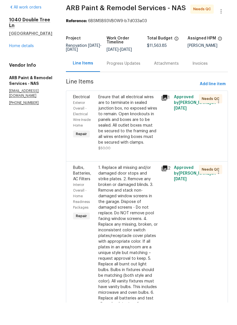
click at [127, 117] on div "Ensure that all electrical wires are to terminate in sealed junction box, no ex…" at bounding box center [128, 142] width 60 height 51
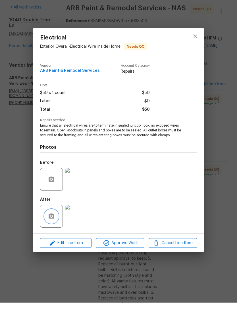
click at [53, 236] on icon "button" at bounding box center [52, 238] width 6 height 5
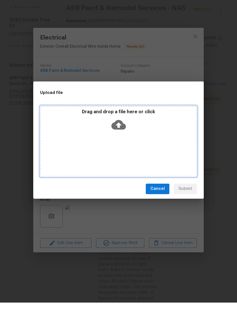
click at [140, 135] on div "Drag and drop a file here or click" at bounding box center [118, 163] width 157 height 71
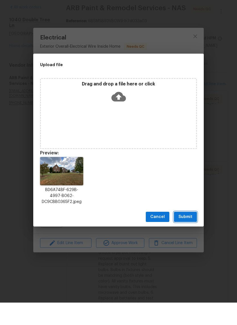
click at [188, 236] on span "Submit" at bounding box center [185, 239] width 14 height 7
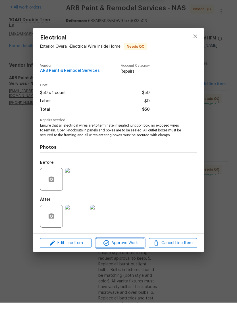
click at [131, 262] on span "Approve Work" at bounding box center [120, 265] width 45 height 7
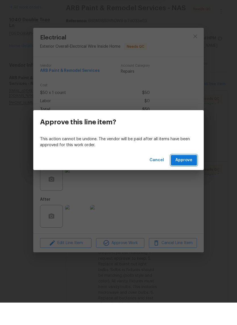
click at [187, 179] on span "Approve" at bounding box center [183, 182] width 17 height 7
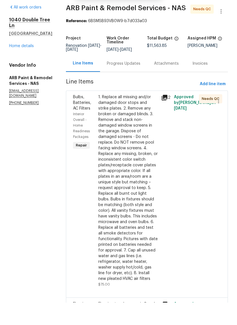
click at [126, 117] on div "1. Replace all missing and/or damaged door stops and strike plates. 2. Remove a…" at bounding box center [128, 210] width 60 height 187
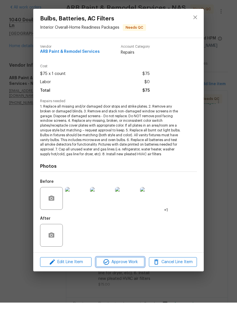
click at [131, 281] on span "Approve Work" at bounding box center [120, 284] width 45 height 7
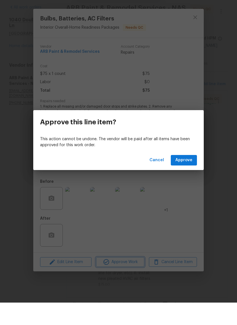
click at [72, 229] on div "Approve this line item? This action cannot be undone. The vendor will be paid a…" at bounding box center [118, 162] width 237 height 325
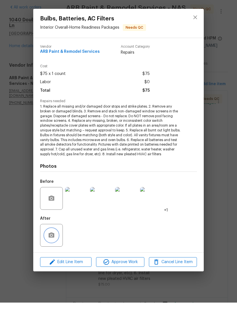
click at [55, 251] on button "button" at bounding box center [52, 258] width 14 height 14
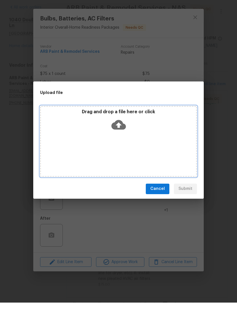
click at [140, 138] on div "Drag and drop a file here or click" at bounding box center [118, 163] width 157 height 71
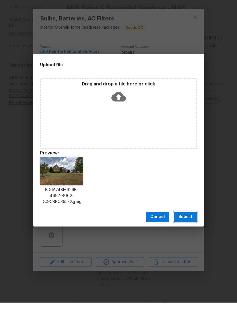
click at [189, 236] on span "Submit" at bounding box center [185, 239] width 14 height 7
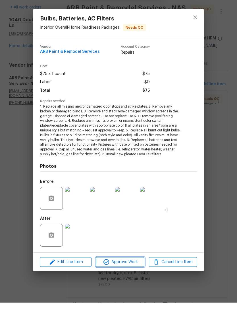
click at [129, 281] on span "Approve Work" at bounding box center [120, 284] width 45 height 7
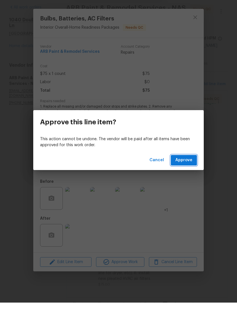
click at [188, 179] on span "Approve" at bounding box center [183, 182] width 17 height 7
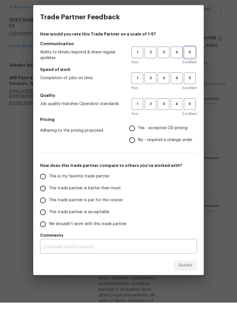
click at [191, 72] on span "5" at bounding box center [189, 75] width 11 height 7
click at [192, 97] on span "5" at bounding box center [189, 100] width 11 height 7
click at [179, 121] on button "4" at bounding box center [177, 127] width 12 height 12
click at [135, 157] on input "No - required a change order" at bounding box center [132, 163] width 12 height 12
radio input "true"
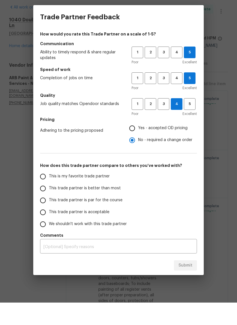
click at [44, 193] on input "This is my favorite trade partner" at bounding box center [43, 199] width 12 height 12
click at [184, 284] on span "Submit" at bounding box center [185, 287] width 14 height 7
radio input "true"
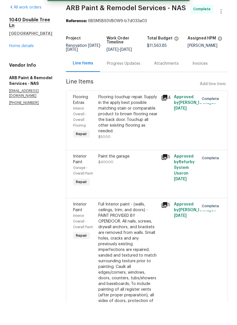
click at [28, 66] on link "Home details" at bounding box center [21, 68] width 25 height 4
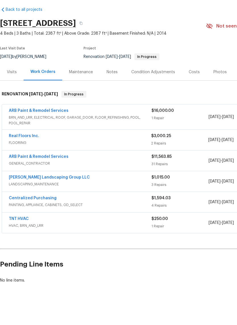
click at [27, 156] on link "Real Floors Inc." at bounding box center [24, 158] width 30 height 4
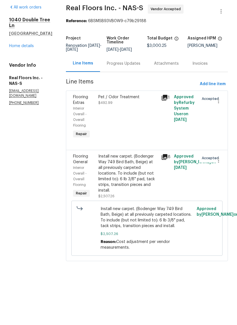
click at [136, 83] on div "Progress Updates" at bounding box center [123, 86] width 33 height 6
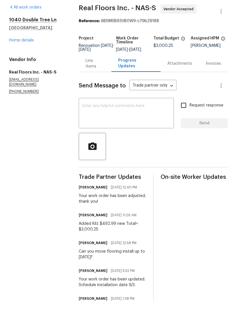
click at [130, 126] on textarea at bounding box center [126, 136] width 88 height 20
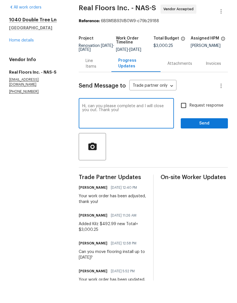
click at [137, 126] on textarea "Hi, can you please complete and I will close you out. Thank you!" at bounding box center [126, 136] width 88 height 20
type textarea "Hi, can you please complete this WO and I will close you out. Thank you!"
click at [211, 142] on span "Send" at bounding box center [204, 145] width 38 height 7
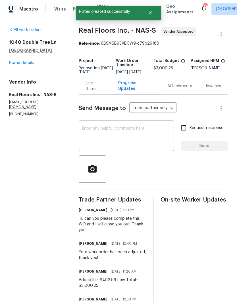
click at [29, 62] on link "Home details" at bounding box center [21, 63] width 25 height 4
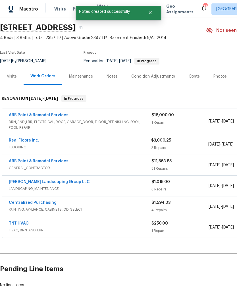
scroll to position [18, 0]
click at [53, 117] on link "ARB Paint & Remodel Services" at bounding box center [39, 115] width 60 height 4
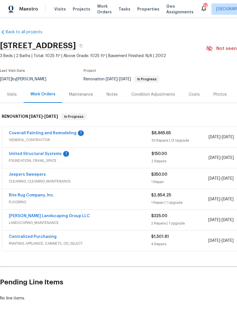
click at [50, 154] on link "United Structural Systems" at bounding box center [35, 154] width 53 height 4
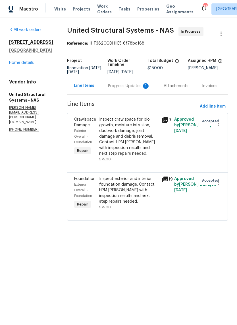
click at [129, 87] on div "Progress Updates 1" at bounding box center [129, 86] width 42 height 6
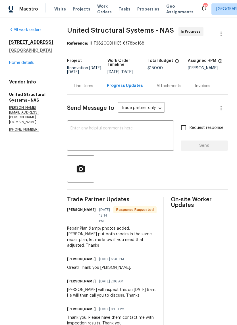
click at [90, 84] on div "Line Items" at bounding box center [83, 86] width 19 height 6
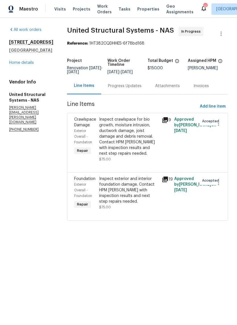
click at [135, 183] on div "Inspect exterior and interior foundation damage. Contact HPM [PERSON_NAME] with…" at bounding box center [128, 190] width 59 height 28
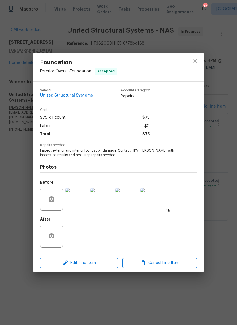
click at [80, 201] on img at bounding box center [76, 199] width 23 height 23
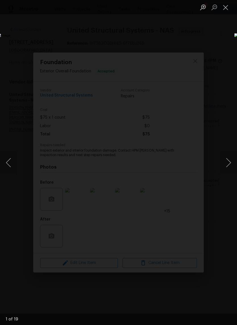
click at [229, 163] on button "Next image" at bounding box center [228, 162] width 17 height 23
click at [227, 163] on button "Next image" at bounding box center [228, 162] width 17 height 23
click at [229, 165] on button "Next image" at bounding box center [228, 162] width 17 height 23
click at [228, 165] on button "Next image" at bounding box center [228, 162] width 17 height 23
click at [12, 165] on button "Previous image" at bounding box center [8, 162] width 17 height 23
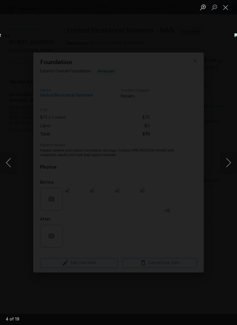
click at [229, 164] on button "Next image" at bounding box center [228, 162] width 17 height 23
click at [230, 165] on button "Next image" at bounding box center [228, 162] width 17 height 23
click at [228, 166] on button "Next image" at bounding box center [228, 162] width 17 height 23
click at [229, 167] on button "Next image" at bounding box center [228, 162] width 17 height 23
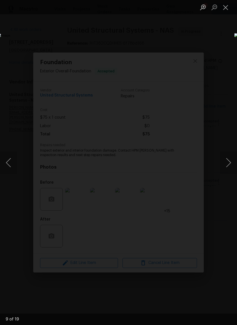
click at [230, 165] on button "Next image" at bounding box center [228, 162] width 17 height 23
click at [229, 166] on button "Next image" at bounding box center [228, 162] width 17 height 23
click at [229, 165] on button "Next image" at bounding box center [228, 162] width 17 height 23
click at [227, 167] on button "Next image" at bounding box center [228, 162] width 17 height 23
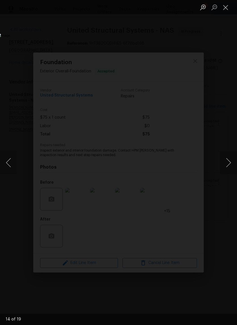
click at [227, 167] on button "Next image" at bounding box center [228, 162] width 17 height 23
click at [229, 167] on button "Next image" at bounding box center [228, 162] width 17 height 23
click at [229, 168] on button "Next image" at bounding box center [228, 162] width 17 height 23
click at [228, 167] on button "Next image" at bounding box center [228, 162] width 17 height 23
click at [229, 167] on button "Next image" at bounding box center [228, 162] width 17 height 23
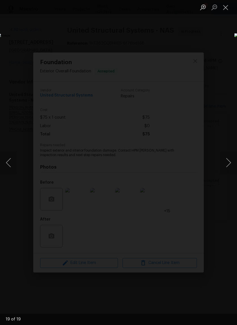
click at [230, 166] on button "Next image" at bounding box center [228, 162] width 17 height 23
click at [228, 167] on button "Next image" at bounding box center [228, 162] width 17 height 23
click at [225, 9] on button "Close lightbox" at bounding box center [225, 7] width 11 height 10
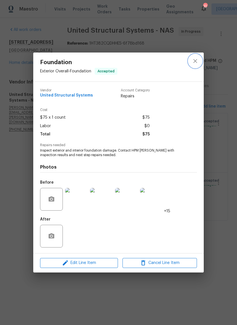
click at [196, 64] on button "close" at bounding box center [195, 61] width 14 height 14
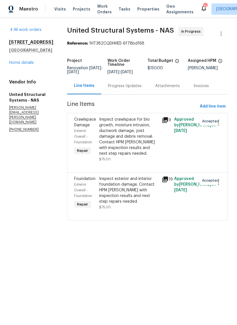
click at [133, 129] on div "Inspect crawlspace for bio growth, moisture intrusion, ductwork damage, joist d…" at bounding box center [128, 137] width 59 height 40
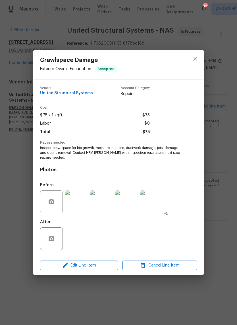
click at [83, 202] on img at bounding box center [76, 201] width 23 height 23
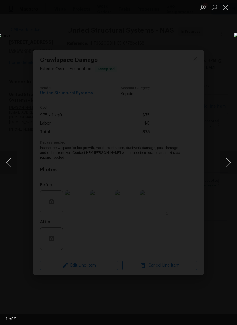
click at [231, 166] on button "Next image" at bounding box center [228, 162] width 17 height 23
click at [227, 163] on button "Next image" at bounding box center [228, 162] width 17 height 23
click at [229, 163] on button "Next image" at bounding box center [228, 162] width 17 height 23
click at [226, 165] on button "Next image" at bounding box center [228, 162] width 17 height 23
click at [229, 165] on button "Next image" at bounding box center [228, 162] width 17 height 23
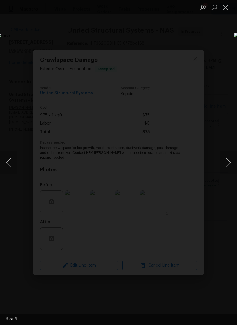
click at [230, 164] on button "Next image" at bounding box center [228, 162] width 17 height 23
click at [230, 165] on button "Next image" at bounding box center [228, 162] width 17 height 23
click at [229, 12] on button "Close lightbox" at bounding box center [225, 7] width 11 height 10
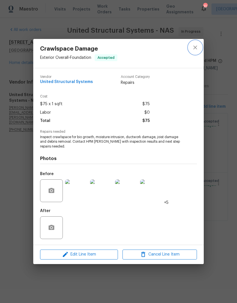
click at [194, 51] on button "close" at bounding box center [195, 48] width 14 height 14
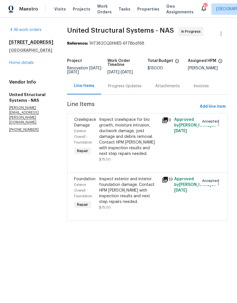
click at [29, 64] on link "Home details" at bounding box center [21, 63] width 25 height 4
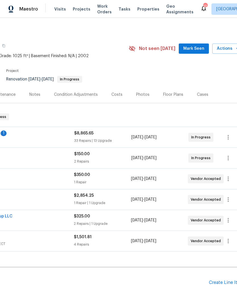
scroll to position [0, 76]
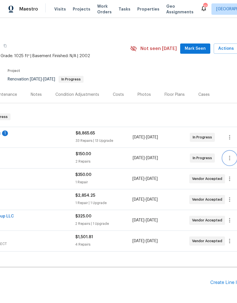
click at [229, 158] on icon "button" at bounding box center [229, 158] width 1 height 5
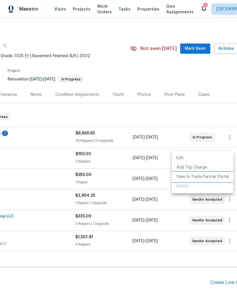
click at [202, 177] on li "View In Trade Partner Portal" at bounding box center [202, 176] width 61 height 9
click at [113, 181] on div at bounding box center [118, 151] width 237 height 303
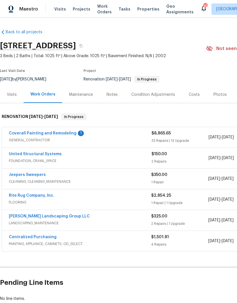
scroll to position [0, 0]
click at [54, 133] on link "Coverall Painting and Remodeling" at bounding box center [43, 133] width 68 height 4
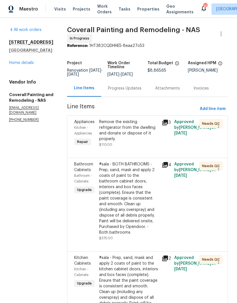
click at [141, 91] on div "Progress Updates" at bounding box center [124, 88] width 33 height 6
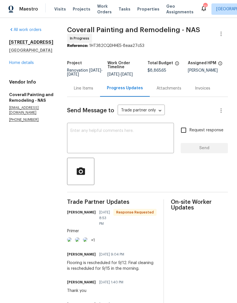
click at [133, 137] on textarea at bounding box center [120, 139] width 100 height 20
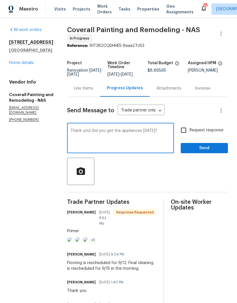
type textarea "Thank you! Did you get the appliances today?"
click at [209, 151] on span "Send" at bounding box center [204, 147] width 38 height 7
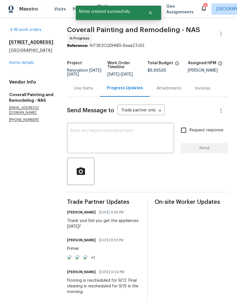
click at [28, 64] on link "Home details" at bounding box center [21, 63] width 25 height 4
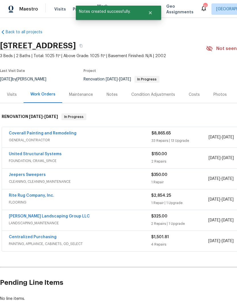
click at [48, 155] on link "United Structural Systems" at bounding box center [35, 154] width 53 height 4
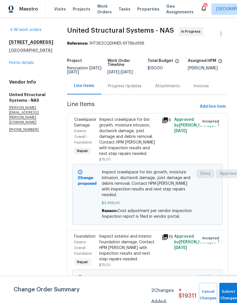
click at [135, 86] on div "Progress Updates" at bounding box center [124, 86] width 33 height 6
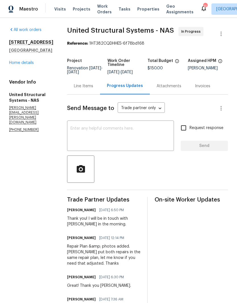
click at [136, 129] on textarea at bounding box center [120, 136] width 100 height 20
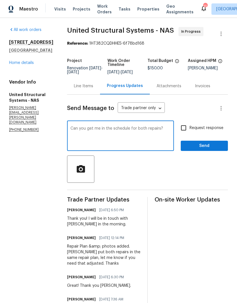
click at [106, 129] on textarea "Can you get me in the schedule for both repairs?" at bounding box center [120, 136] width 100 height 20
click at [88, 129] on textarea "Can you get this property on the schedule for both repairs?" at bounding box center [120, 136] width 100 height 20
type textarea "Can you please get this property on the schedule for both repairs?"
click at [204, 144] on span "Send" at bounding box center [204, 145] width 38 height 7
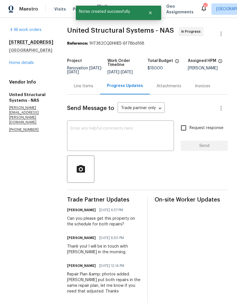
click at [27, 63] on link "Home details" at bounding box center [21, 63] width 25 height 4
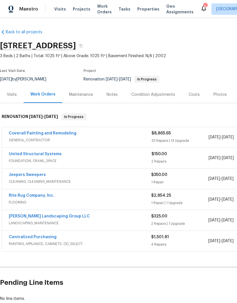
click at [102, 11] on span "Work Orders" at bounding box center [104, 8] width 14 height 11
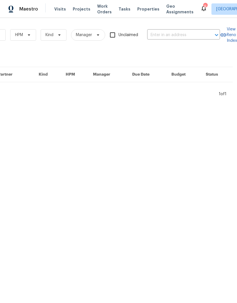
scroll to position [0, 93]
click at [181, 34] on input "text" at bounding box center [175, 35] width 57 height 9
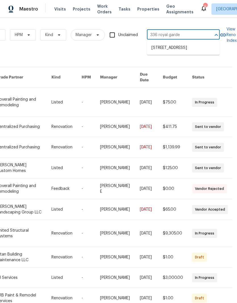
type input "336 royal garden"
click at [177, 51] on li "336 Royal Garden Dr, Murfreesboro, TN 37130" at bounding box center [183, 47] width 73 height 9
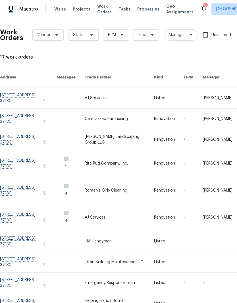
click at [29, 93] on link at bounding box center [28, 98] width 56 height 20
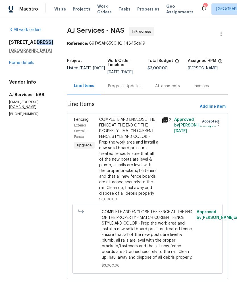
click at [45, 85] on div "All work orders 336 Royal Garden Dr Murfreesboro, TN 37130 Home details Vendor …" at bounding box center [31, 71] width 44 height 89
click at [51, 66] on div "336 Royal Garden Dr Murfreesboro, TN 37130 Home details" at bounding box center [31, 52] width 44 height 26
click at [33, 29] on link "All work orders" at bounding box center [25, 30] width 32 height 4
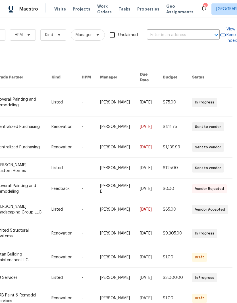
click at [172, 33] on input "text" at bounding box center [175, 35] width 57 height 9
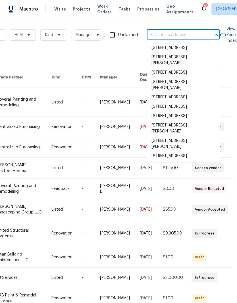
scroll to position [0, 93]
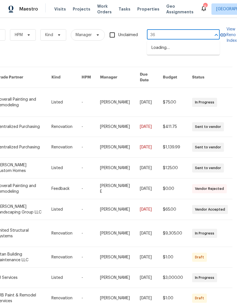
type input "366"
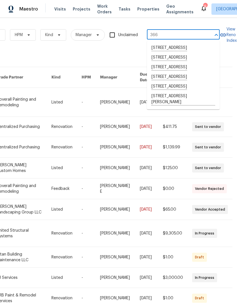
click at [62, 9] on span "Visits" at bounding box center [60, 9] width 12 height 6
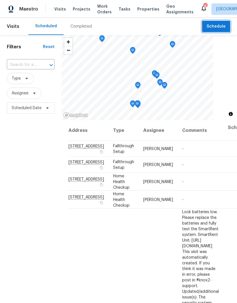
click at [219, 28] on span "Schedule" at bounding box center [215, 26] width 19 height 7
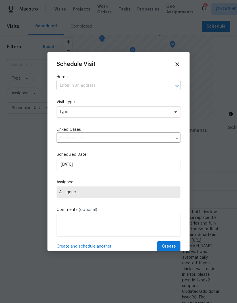
click at [108, 85] on input "text" at bounding box center [110, 85] width 108 height 9
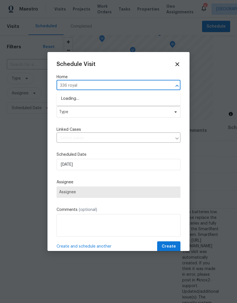
type input "336 royal"
click at [112, 100] on li "336 Royal Garden Dr, Murfreesboro, TN 37130" at bounding box center [118, 99] width 124 height 10
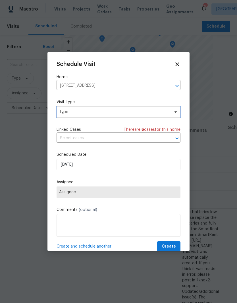
click at [172, 113] on span at bounding box center [174, 112] width 6 height 5
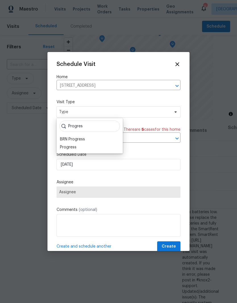
type input "Progres"
click at [76, 147] on div "Progress" at bounding box center [68, 147] width 16 height 6
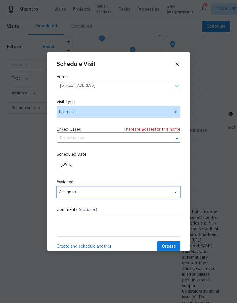
click at [172, 193] on span at bounding box center [174, 192] width 6 height 5
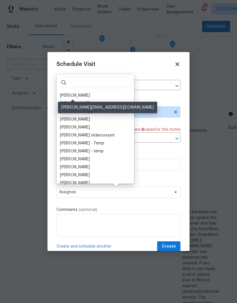
click at [81, 97] on div "[PERSON_NAME]" at bounding box center [75, 96] width 30 height 6
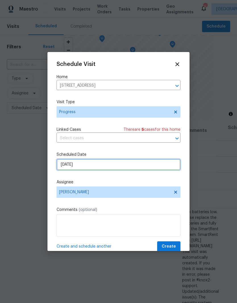
click at [108, 165] on input "9/4/2025" at bounding box center [118, 164] width 124 height 11
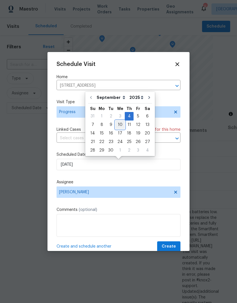
click at [120, 125] on div "10" at bounding box center [119, 125] width 9 height 8
type input "9/10/2025"
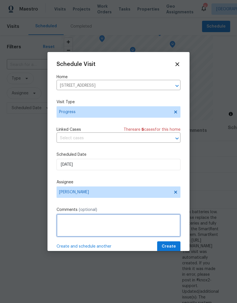
click at [97, 223] on textarea at bounding box center [118, 225] width 124 height 23
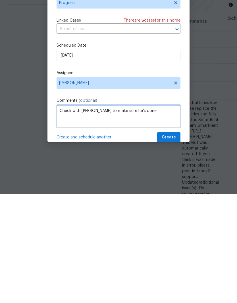
click at [60, 214] on textarea "Check with AJ to make sure he’s done" at bounding box center [118, 225] width 124 height 23
click at [85, 214] on textarea "Please Check with AJ to make sure he’s done" at bounding box center [118, 225] width 124 height 23
click at [166, 214] on textarea "Please double check with AJ to make sure he’s done" at bounding box center [118, 225] width 124 height 23
click at [59, 214] on textarea "Please double check with AJ to make sure he’s done before you head that way." at bounding box center [118, 225] width 124 height 23
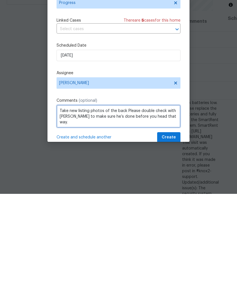
click at [104, 214] on textarea "Take new listing photos of the back Please double check with AJ to make sure he…" at bounding box center [118, 225] width 124 height 23
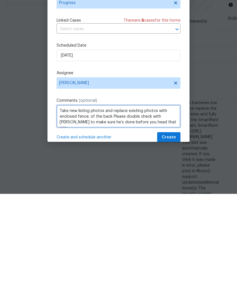
click at [115, 214] on textarea "Take new listing photos and replace existing photos with enclosed fence. of the…" at bounding box center [118, 225] width 124 height 23
click at [105, 214] on textarea "Take new listing photos and replace existing photos with enclosed fence. Please…" at bounding box center [118, 225] width 124 height 23
click at [104, 214] on textarea "Take new listing photos and replace existing photos with enclosed fence. Please…" at bounding box center [118, 225] width 124 height 23
click at [176, 214] on textarea "Take new listing photos of the back yard and replace existing photos with enclo…" at bounding box center [118, 225] width 124 height 23
click at [84, 214] on textarea "Take new listing photos of the back yard and replace existing photos with enclo…" at bounding box center [118, 225] width 124 height 23
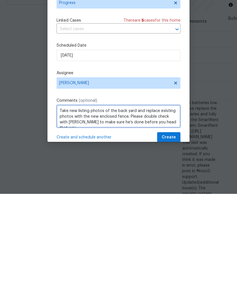
click at [117, 214] on textarea "Take new listing photos of the back yard and replace existing photos with the n…" at bounding box center [118, 225] width 124 height 23
click at [137, 214] on textarea "Take new listing photos of the back yard and replace existing photos with the n…" at bounding box center [118, 225] width 124 height 23
click at [89, 214] on textarea "Take new listing photos of the back yard after new fence enclosure and replace …" at bounding box center [118, 225] width 124 height 23
click at [75, 214] on textarea "Take new listing photos of the back yard after new fence enclosure - replace ex…" at bounding box center [118, 225] width 124 height 23
click at [170, 214] on textarea "Take new listing photos of the back yard - replace existing photos with the new…" at bounding box center [118, 225] width 124 height 23
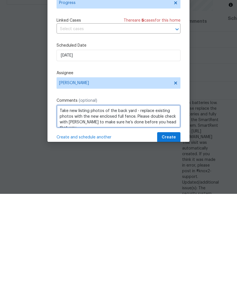
click at [136, 214] on textarea "Take new listing photos of the back yard - replace existing photos with the new…" at bounding box center [118, 225] width 124 height 23
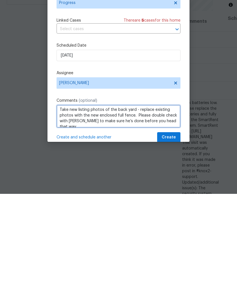
scroll to position [1, 0]
type textarea "Take new listing photos of the back yard - replace existing photos with the new…"
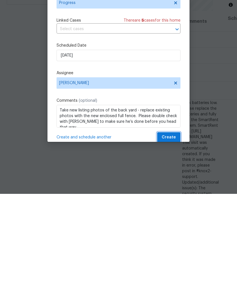
click at [171, 243] on span "Create" at bounding box center [169, 246] width 14 height 7
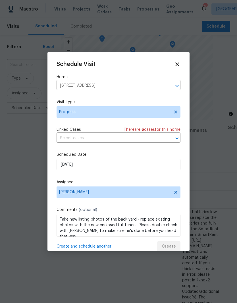
scroll to position [0, 0]
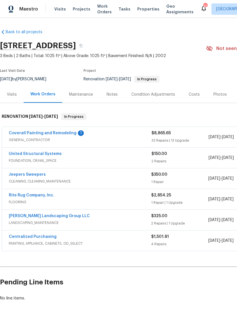
click at [149, 95] on div "Condition Adjustments" at bounding box center [153, 95] width 44 height 6
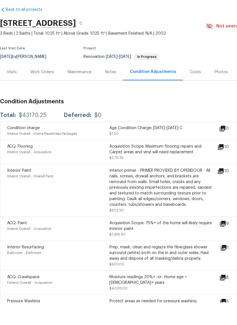
click at [14, 92] on div "Visits" at bounding box center [12, 95] width 10 height 6
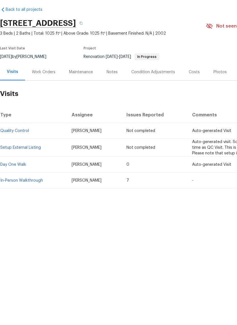
click at [29, 201] on link "In-Person Walkthrough" at bounding box center [21, 203] width 43 height 4
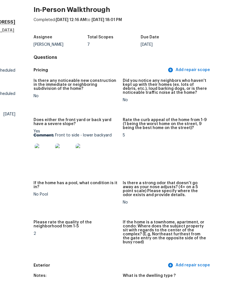
scroll to position [22, 0]
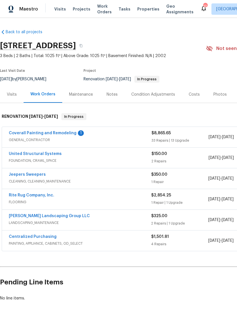
click at [59, 135] on link "Coverall Painting and Remodeling" at bounding box center [43, 133] width 68 height 4
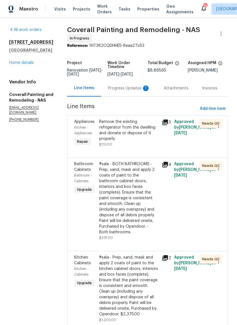
click at [138, 91] on div "Progress Updates 1" at bounding box center [129, 88] width 42 height 6
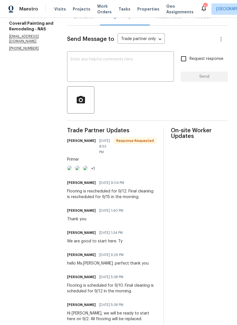
scroll to position [74, 0]
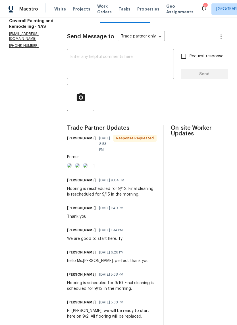
click at [72, 168] on img at bounding box center [69, 165] width 5 height 5
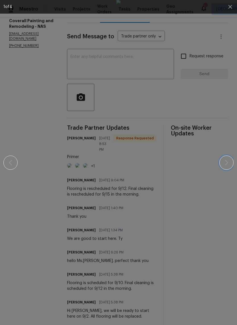
click at [230, 165] on button "button" at bounding box center [226, 163] width 14 height 14
click at [226, 165] on icon "button" at bounding box center [226, 162] width 7 height 7
click at [228, 164] on icon "button" at bounding box center [226, 162] width 7 height 7
click at [227, 164] on icon "button" at bounding box center [226, 162] width 7 height 7
click at [230, 9] on icon "button" at bounding box center [230, 6] width 7 height 7
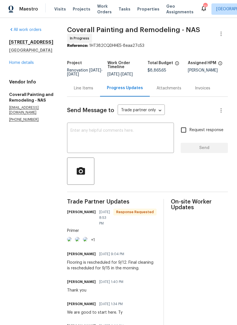
scroll to position [0, 0]
click at [27, 62] on link "Home details" at bounding box center [21, 63] width 25 height 4
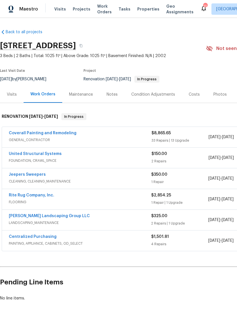
click at [58, 135] on link "Coverall Painting and Remodeling" at bounding box center [43, 133] width 68 height 4
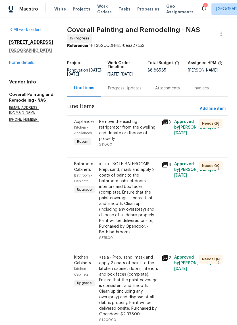
click at [30, 64] on link "Home details" at bounding box center [21, 63] width 25 height 4
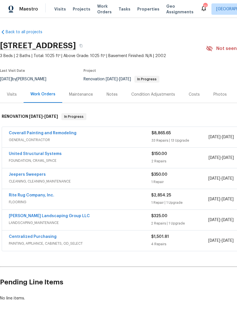
click at [45, 196] on link "Rite Rug Company, Inc." at bounding box center [31, 195] width 45 height 4
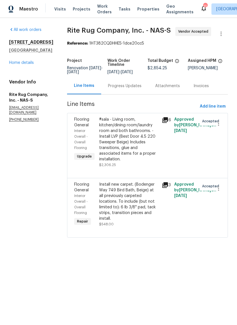
click at [141, 89] on div "Progress Updates" at bounding box center [124, 86] width 33 height 6
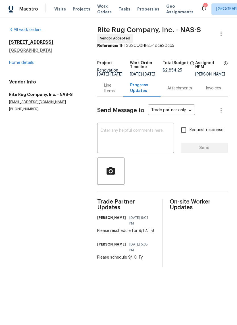
click at [121, 135] on textarea at bounding box center [135, 139] width 70 height 20
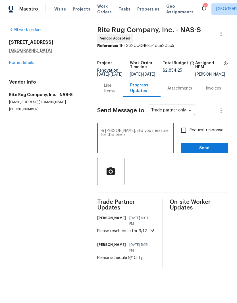
type textarea "Hi [PERSON_NAME], did you measure for this one ?"
click at [208, 150] on span "Send" at bounding box center [204, 147] width 38 height 7
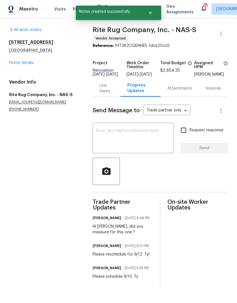
click at [30, 62] on link "Home details" at bounding box center [21, 63] width 25 height 4
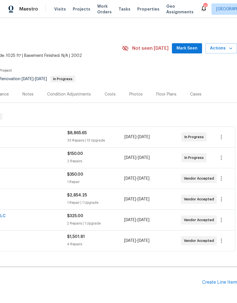
scroll to position [0, 84]
click at [192, 48] on span "Mark Seen" at bounding box center [186, 48] width 21 height 7
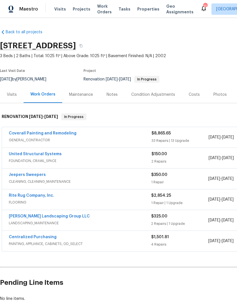
scroll to position [0, 0]
click at [47, 154] on link "United Structural Systems" at bounding box center [35, 154] width 53 height 4
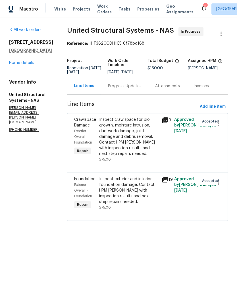
click at [137, 88] on div "Progress Updates" at bounding box center [124, 86] width 33 height 6
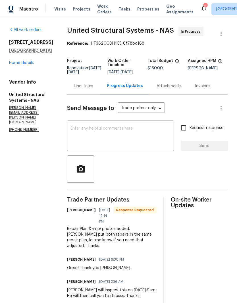
click at [124, 128] on textarea at bounding box center [120, 136] width 100 height 20
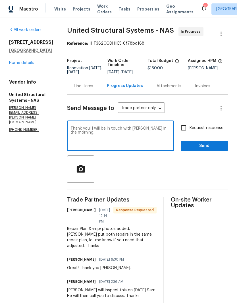
type textarea "Thank you! I will be in touch with [PERSON_NAME] in the morning."
click at [201, 145] on span "Send" at bounding box center [204, 145] width 38 height 7
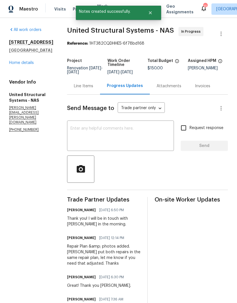
click at [88, 88] on div "Line Items" at bounding box center [83, 86] width 19 height 6
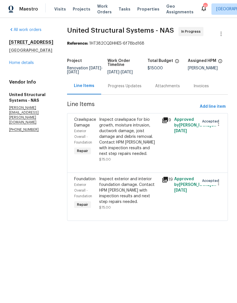
click at [121, 182] on div "Inspect exterior and interior foundation damage. Contact HPM [PERSON_NAME] with…" at bounding box center [128, 190] width 59 height 28
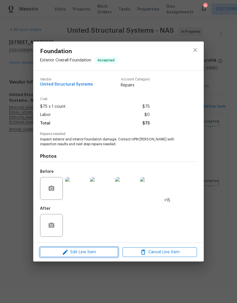
click at [97, 252] on span "Edit Line Item" at bounding box center [79, 251] width 74 height 7
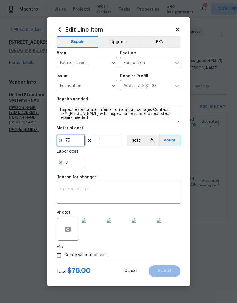
click at [81, 139] on input "75" at bounding box center [70, 140] width 28 height 11
type input "15465"
click at [133, 188] on textarea at bounding box center [118, 193] width 117 height 12
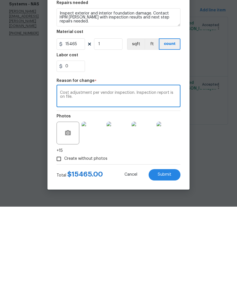
type textarea "Cost adjustment per vendor inspection. Inspection report is on file."
click at [168, 269] on span "Submit" at bounding box center [165, 271] width 14 height 4
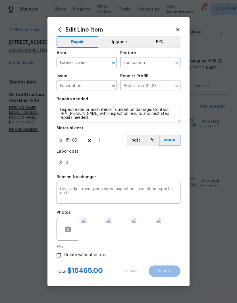
type input "75"
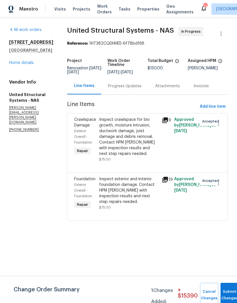
click at [134, 125] on div "Inspect crawlspace for bio growth, moisture intrusion, ductwork damage, joist d…" at bounding box center [128, 137] width 59 height 40
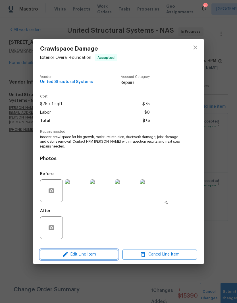
click at [85, 253] on span "Edit Line Item" at bounding box center [79, 254] width 74 height 7
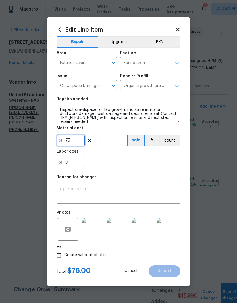
click at [78, 140] on input "75" at bounding box center [70, 140] width 28 height 11
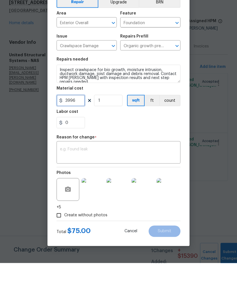
type input "3996"
click at [96, 187] on textarea at bounding box center [118, 193] width 117 height 12
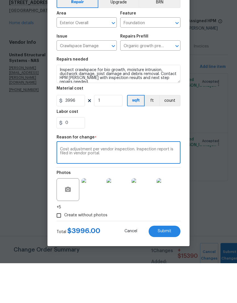
click at [139, 187] on textarea "Cost adjustment per vendor inspection. Inspection report is filed in vendor por…" at bounding box center [118, 193] width 117 height 12
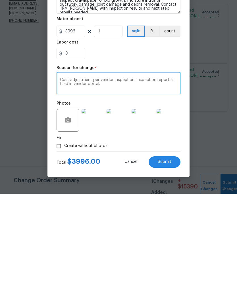
type textarea "Cost adjustment per vendor inspection. Inspection report is filed in vendor por…"
click at [166, 269] on span "Submit" at bounding box center [165, 271] width 14 height 4
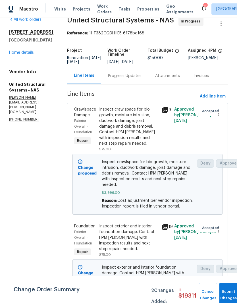
scroll to position [10, 0]
click at [226, 293] on button "Submit Changes" at bounding box center [228, 294] width 18 height 24
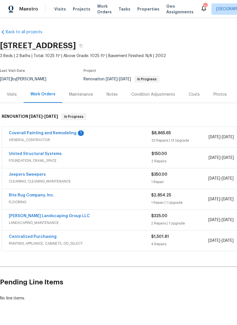
click at [47, 155] on link "United Structural Systems" at bounding box center [35, 154] width 53 height 4
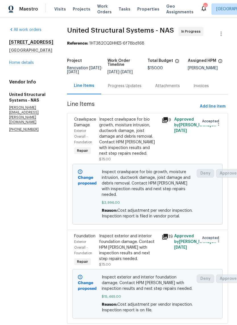
click at [135, 123] on div "Inspect crawlspace for bio growth, moisture intrusion, ductwork damage, joist d…" at bounding box center [128, 137] width 59 height 40
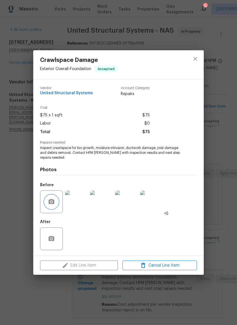
click at [54, 202] on icon "button" at bounding box center [52, 201] width 6 height 5
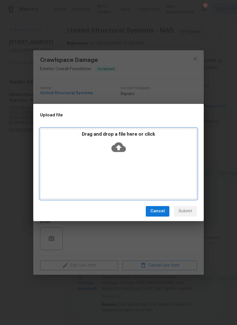
click at [143, 151] on div "Drag and drop a file here or click" at bounding box center [118, 143] width 155 height 24
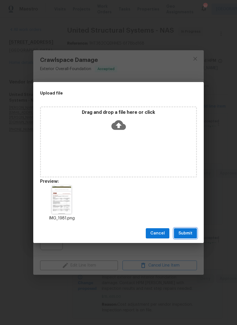
click at [187, 234] on span "Submit" at bounding box center [185, 233] width 14 height 7
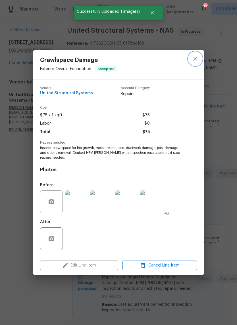
click at [198, 59] on icon "close" at bounding box center [195, 58] width 7 height 7
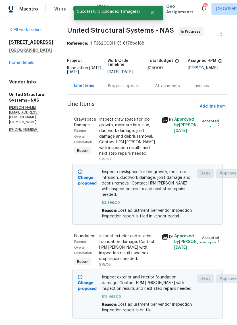
click at [135, 233] on div "Inspect exterior and interior foundation damage. Contact HPM [PERSON_NAME] with…" at bounding box center [128, 247] width 59 height 28
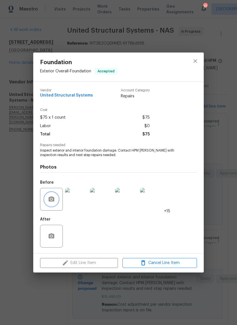
click at [57, 200] on button "button" at bounding box center [52, 199] width 14 height 14
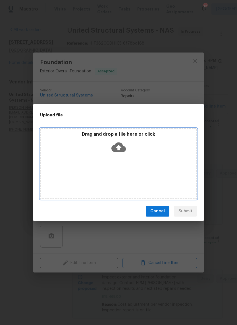
click at [142, 150] on div "Drag and drop a file here or click" at bounding box center [118, 143] width 155 height 24
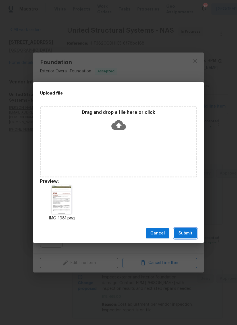
click at [188, 232] on span "Submit" at bounding box center [185, 233] width 14 height 7
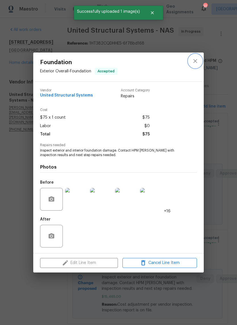
click at [197, 62] on icon "close" at bounding box center [195, 61] width 7 height 7
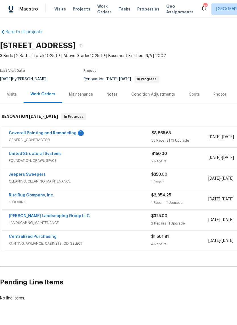
click at [60, 134] on link "Coverall Painting and Remodeling" at bounding box center [43, 133] width 68 height 4
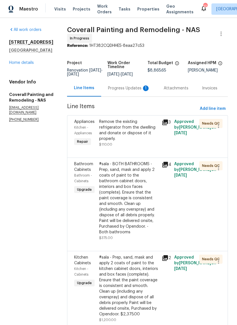
click at [139, 91] on div "Progress Updates 1" at bounding box center [129, 88] width 42 height 6
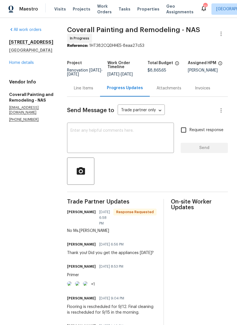
click at [121, 138] on textarea at bounding box center [120, 139] width 100 height 20
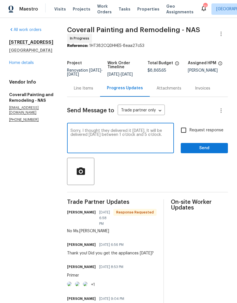
type textarea "Sorry, I thought they delivered it [DATE]. It will be delivered [DATE] between …"
click at [211, 152] on span "Send" at bounding box center [204, 147] width 38 height 7
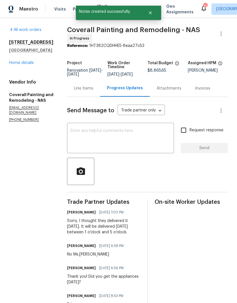
click at [28, 64] on link "Home details" at bounding box center [21, 63] width 25 height 4
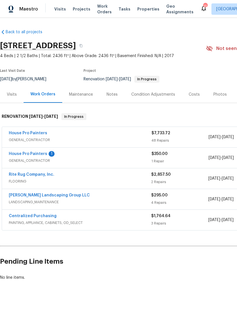
click at [41, 155] on link "House Pro Painters" at bounding box center [28, 154] width 38 height 4
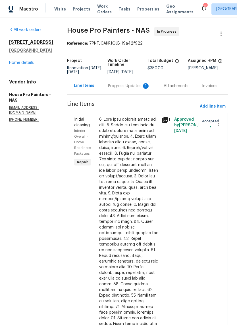
click at [134, 86] on div "Progress Updates 1" at bounding box center [129, 86] width 42 height 6
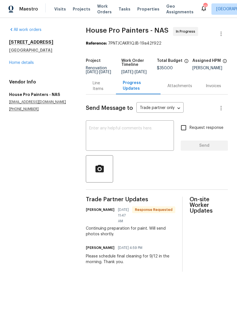
click at [118, 134] on textarea at bounding box center [129, 136] width 81 height 20
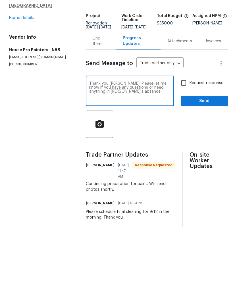
type textarea "Thank you [PERSON_NAME]! Please let me know if you have any questions or need a…"
click at [209, 142] on span "Send" at bounding box center [204, 145] width 38 height 7
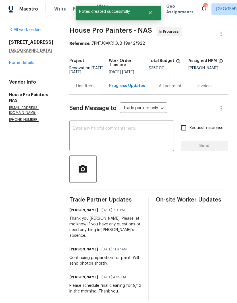
click at [27, 64] on link "Home details" at bounding box center [21, 63] width 25 height 4
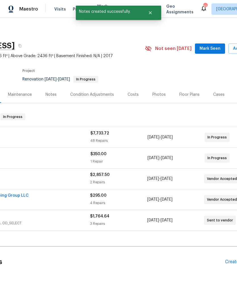
scroll to position [0, 60]
click at [210, 50] on span "Mark Seen" at bounding box center [210, 48] width 21 height 7
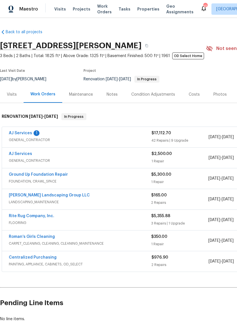
click at [28, 135] on link "AJ Services" at bounding box center [20, 133] width 23 height 4
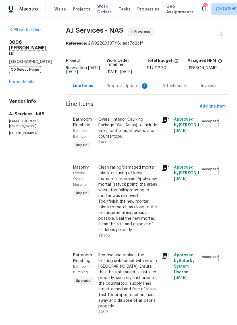
click at [135, 89] on div "Progress Updates 1" at bounding box center [128, 86] width 42 height 6
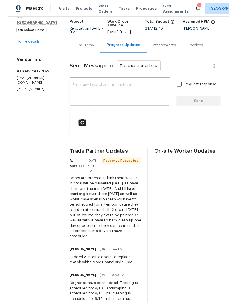
scroll to position [38, 0]
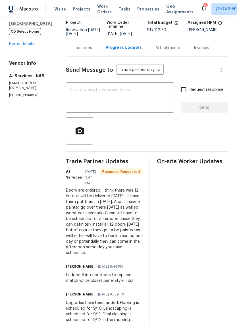
click at [128, 100] on textarea at bounding box center [119, 98] width 101 height 20
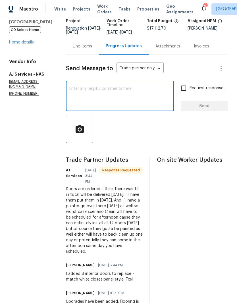
scroll to position [39, 0]
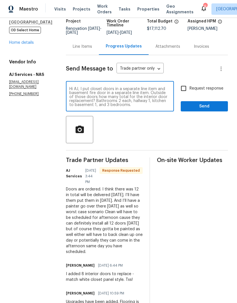
click at [129, 105] on textarea "Hi AJ, I put closet doors in a separate line item and basement fire door in a s…" at bounding box center [119, 97] width 101 height 20
click at [120, 107] on textarea "Hi AJ, I put closet doors in a separate line item and basement fire door in a s…" at bounding box center [119, 97] width 101 height 20
click at [120, 103] on textarea "Hi AJ, I put closet doors in a separate line item and basement fire door in a s…" at bounding box center [119, 97] width 101 height 20
click at [133, 106] on textarea "Hi AJ, I put closet doors in a separate line item and basement fire door in a s…" at bounding box center [119, 97] width 101 height 20
click at [139, 107] on textarea "Hi AJ, I put closet doors in a separate line item and basement fire door in a s…" at bounding box center [119, 97] width 101 height 20
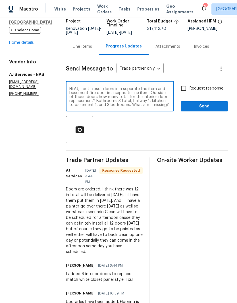
type textarea "Hi AJ, I put closet doors in a separate line item and basement fire door in a s…"
click at [209, 109] on span "Send" at bounding box center [204, 106] width 38 height 7
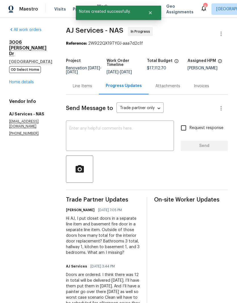
click at [33, 80] on link "Home details" at bounding box center [21, 82] width 25 height 4
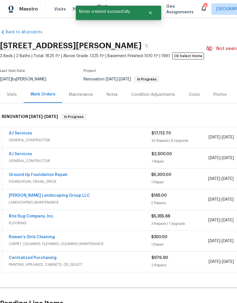
click at [33, 135] on div "AJ Services" at bounding box center [80, 133] width 142 height 7
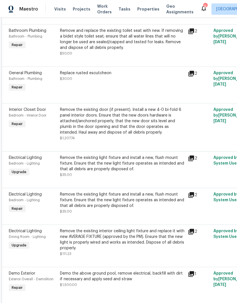
scroll to position [338, 0]
click at [153, 112] on div "Remove the existing door (if present). Install a new 4-0 bi-fold 6 panel interi…" at bounding box center [122, 120] width 124 height 28
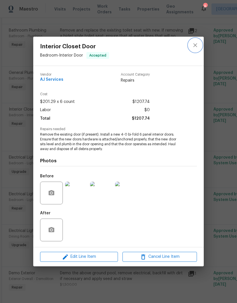
click at [196, 46] on icon "close" at bounding box center [195, 45] width 4 height 4
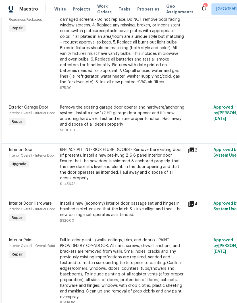
scroll to position [1588, 0]
click at [144, 151] on div "REPLACE ALL INTERIOR FLUSH DOORS - Remove the existing door (if present). Insta…" at bounding box center [122, 163] width 124 height 34
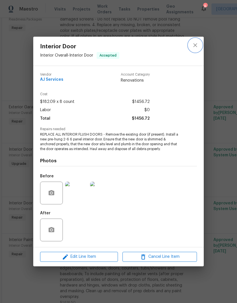
click at [196, 46] on icon "close" at bounding box center [195, 45] width 4 height 4
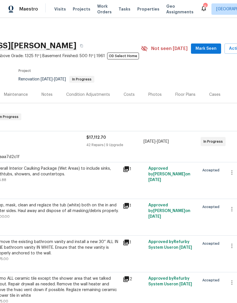
scroll to position [0, 65]
click at [206, 47] on span "Mark Seen" at bounding box center [205, 48] width 21 height 7
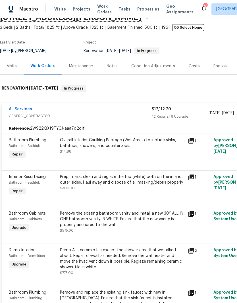
scroll to position [29, 0]
click at [16, 66] on div "Visits" at bounding box center [12, 66] width 10 height 6
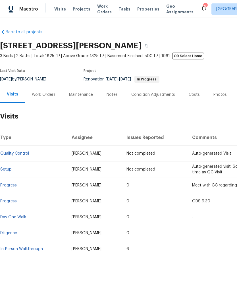
click at [48, 94] on div "Work Orders" at bounding box center [44, 95] width 24 height 6
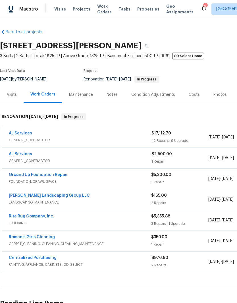
click at [50, 176] on link "Ground Up Foundation Repair" at bounding box center [38, 175] width 59 height 4
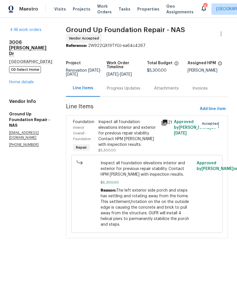
click at [127, 86] on div "Progress Updates" at bounding box center [123, 88] width 33 height 6
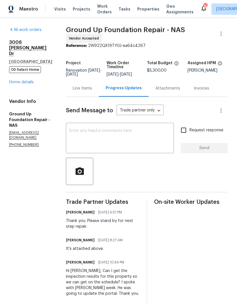
click at [130, 132] on textarea at bounding box center [119, 139] width 101 height 20
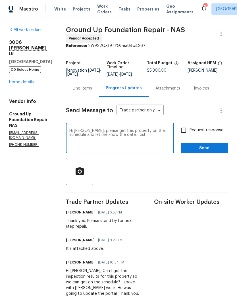
click at [160, 131] on textarea "Hi Camie, please get this property on the schedule and let me know the date. Tx…" at bounding box center [119, 139] width 101 height 20
type textarea "Hi Camie, please get this property on the schedule for the porch repair and let…"
click at [204, 147] on span "Send" at bounding box center [204, 147] width 38 height 7
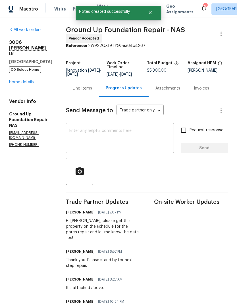
click at [32, 84] on link "Home details" at bounding box center [21, 82] width 25 height 4
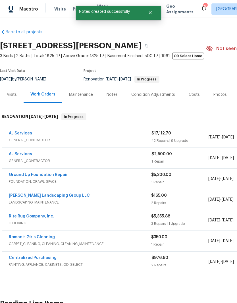
click at [194, 98] on div "Costs" at bounding box center [194, 94] width 25 height 17
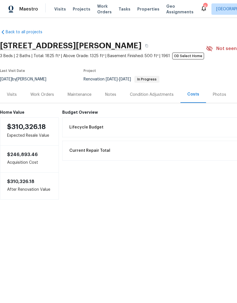
click at [47, 97] on div "Work Orders" at bounding box center [42, 95] width 24 height 6
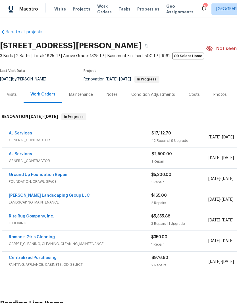
click at [28, 135] on link "AJ Services" at bounding box center [20, 133] width 23 height 4
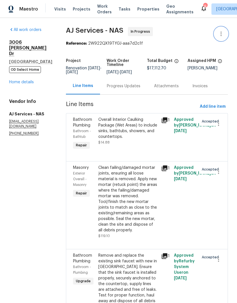
click at [222, 37] on icon "button" at bounding box center [220, 33] width 7 height 7
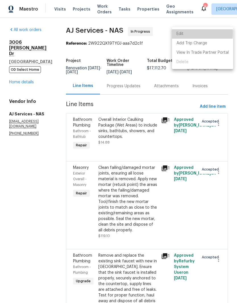
click at [189, 33] on li "Edit" at bounding box center [202, 33] width 61 height 9
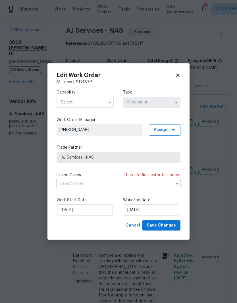
click at [99, 101] on input "text" at bounding box center [84, 102] width 57 height 11
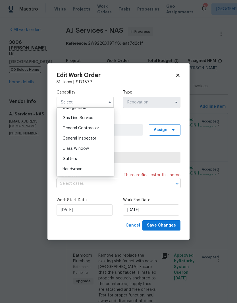
scroll to position [259, 0]
click at [96, 127] on span "General Contractor" at bounding box center [80, 127] width 37 height 4
type input "General Contractor"
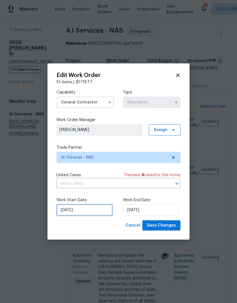
click at [93, 209] on input "8/26/2025" at bounding box center [84, 209] width 56 height 11
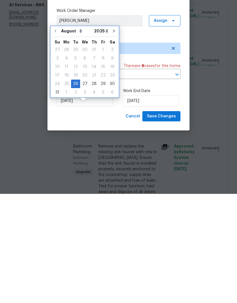
click at [112, 138] on icon "Go to next month" at bounding box center [114, 140] width 5 height 5
type input "9/26/2025"
select select "8"
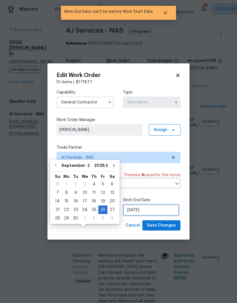
click at [154, 212] on input "9/26/2025" at bounding box center [151, 209] width 56 height 11
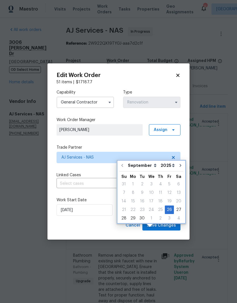
click at [178, 163] on icon "Go to next month" at bounding box center [180, 165] width 5 height 5
type input "10/26/2025"
select select "9"
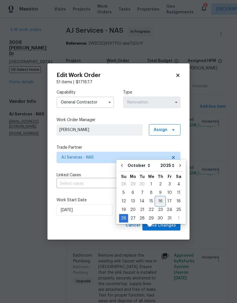
click at [160, 197] on div "16" at bounding box center [160, 201] width 9 height 8
type input "10/16/2025"
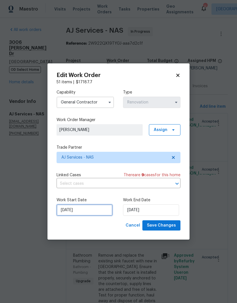
click at [95, 209] on input "9/26/2025" at bounding box center [84, 209] width 56 height 11
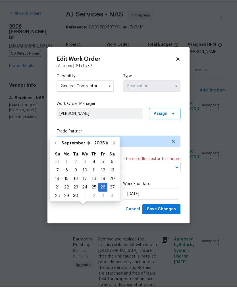
scroll to position [0, 0]
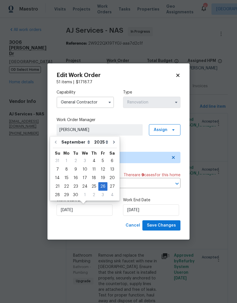
click at [180, 76] on icon at bounding box center [177, 75] width 5 height 5
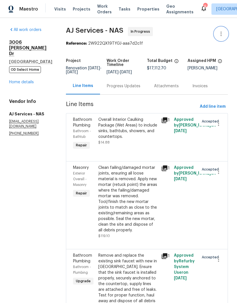
click at [222, 36] on icon "button" at bounding box center [220, 33] width 7 height 7
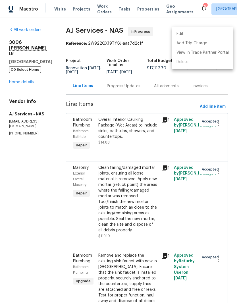
click at [189, 33] on li "Edit" at bounding box center [202, 33] width 61 height 9
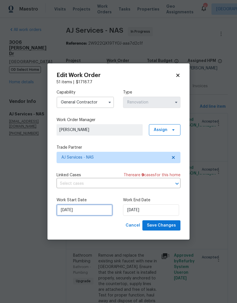
click at [94, 209] on input "9/26/2025" at bounding box center [84, 209] width 56 height 11
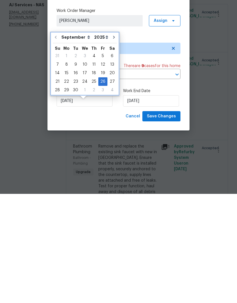
scroll to position [23, 0]
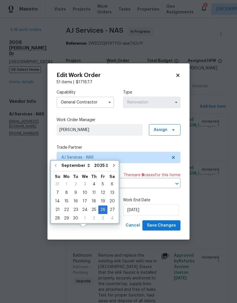
click at [113, 164] on icon "Go to next month" at bounding box center [114, 165] width 2 height 3
type input "10/26/2025"
select select "9"
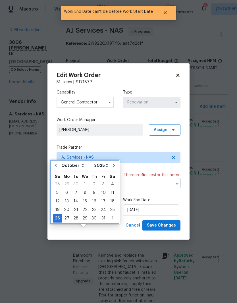
type input "10/26/2025"
click at [56, 163] on icon "Go to previous month" at bounding box center [55, 165] width 5 height 5
type input "9/26/2025"
select select "8"
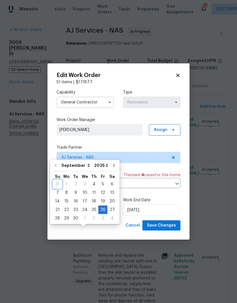
click at [58, 180] on div "31" at bounding box center [57, 184] width 9 height 8
click at [85, 209] on input "9/26/2025" at bounding box center [84, 209] width 56 height 11
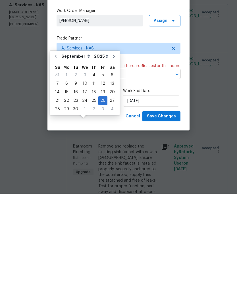
click at [41, 114] on body "Maestro Visits Projects Work Orders Tasks Properties Geo Assignments 9 Nashvill…" at bounding box center [118, 151] width 237 height 303
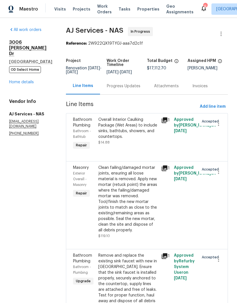
click at [33, 80] on link "Home details" at bounding box center [21, 82] width 25 height 4
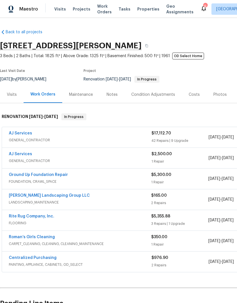
click at [29, 152] on link "AJ Services" at bounding box center [20, 154] width 23 height 4
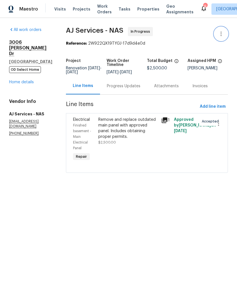
click at [223, 32] on icon "button" at bounding box center [220, 33] width 7 height 7
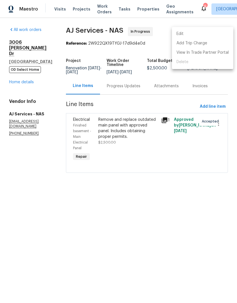
click at [193, 35] on li "Edit" at bounding box center [202, 33] width 61 height 9
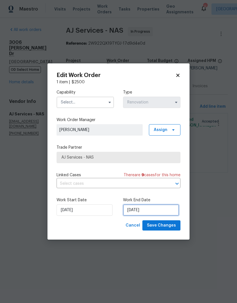
click at [158, 210] on input "[DATE]" at bounding box center [151, 209] width 56 height 11
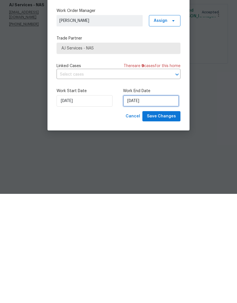
select select "8"
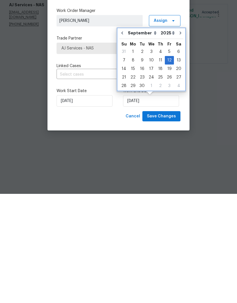
click at [123, 140] on icon "Go to previous month" at bounding box center [122, 142] width 5 height 5
type input "8/26/2025"
select select "7"
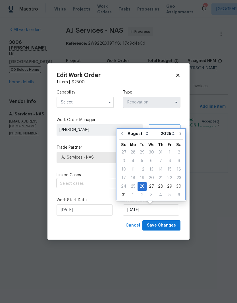
click at [179, 135] on icon "Go to next month" at bounding box center [180, 133] width 5 height 5
type input "9/26/2025"
select select "8"
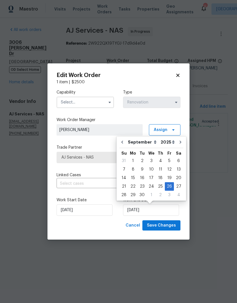
click at [179, 76] on icon at bounding box center [177, 75] width 3 height 3
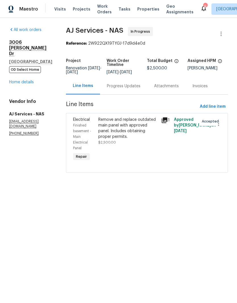
click at [30, 80] on link "Home details" at bounding box center [21, 82] width 25 height 4
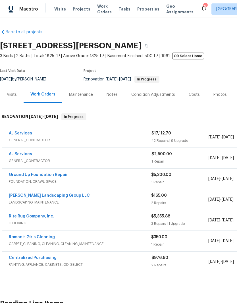
click at [50, 217] on link "Rite Rug Company, Inc." at bounding box center [31, 216] width 45 height 4
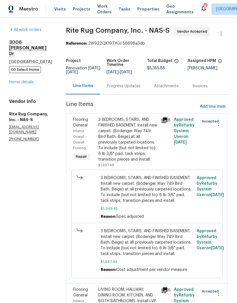
click at [140, 89] on div "Progress Updates" at bounding box center [123, 86] width 33 height 6
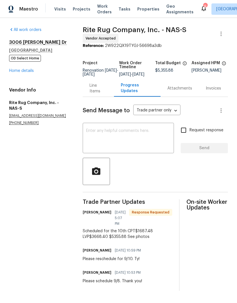
click at [26, 72] on link "Home details" at bounding box center [21, 71] width 25 height 4
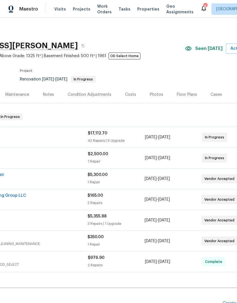
scroll to position [1, 80]
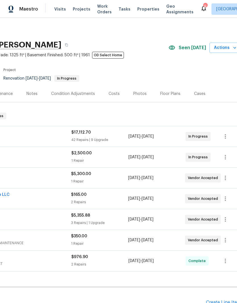
click at [114, 94] on div "Costs" at bounding box center [113, 94] width 11 height 6
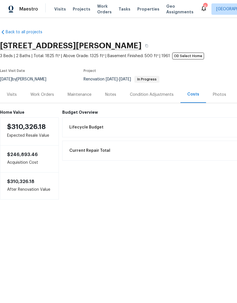
click at [48, 96] on div "Work Orders" at bounding box center [42, 95] width 24 height 6
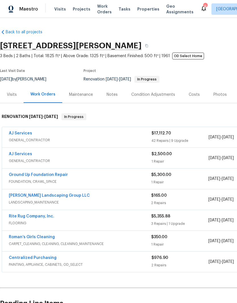
click at [27, 135] on link "AJ Services" at bounding box center [20, 133] width 23 height 4
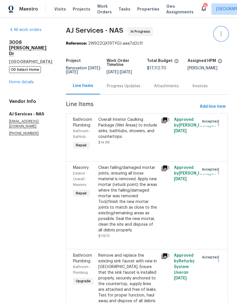
click at [222, 36] on icon "button" at bounding box center [220, 33] width 7 height 7
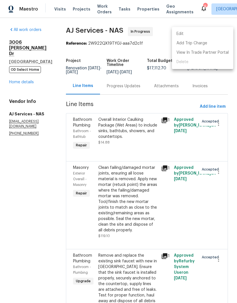
click at [193, 35] on li "Edit" at bounding box center [202, 33] width 61 height 9
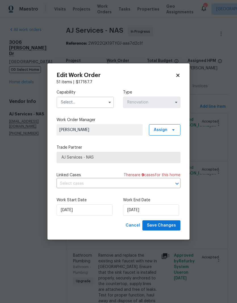
click at [98, 100] on input "text" at bounding box center [84, 102] width 57 height 11
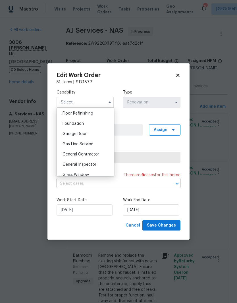
scroll to position [248, 0]
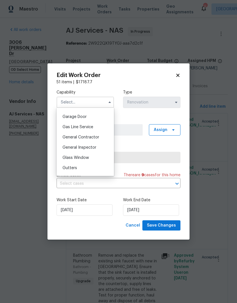
click at [96, 138] on span "General Contractor" at bounding box center [80, 137] width 37 height 4
type input "General Contractor"
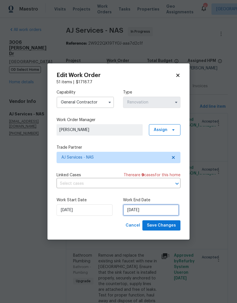
click at [158, 209] on input "[DATE]" at bounding box center [151, 209] width 56 height 11
select select "8"
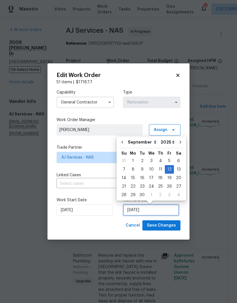
scroll to position [4, 0]
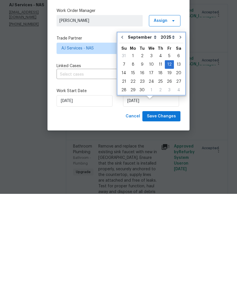
click at [124, 141] on button "Go to previous month" at bounding box center [122, 146] width 9 height 11
type input "8/26/2025"
select select "7"
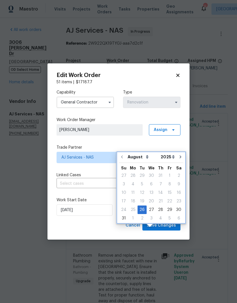
click at [180, 151] on button "Go to next month" at bounding box center [180, 156] width 9 height 11
type input "9/26/2025"
select select "8"
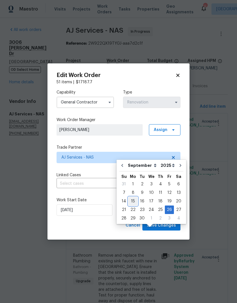
click at [135, 197] on div "15" at bounding box center [132, 201] width 9 height 8
type input "[DATE]"
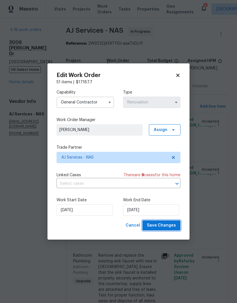
click at [167, 225] on span "Save Changes" at bounding box center [161, 225] width 29 height 7
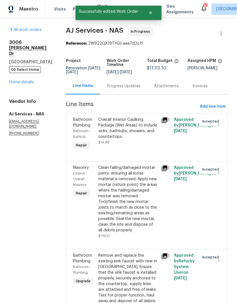
click at [28, 80] on link "Home details" at bounding box center [21, 82] width 25 height 4
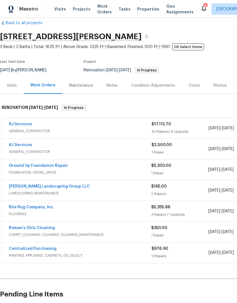
scroll to position [9, 0]
click at [26, 142] on link "AJ Services" at bounding box center [20, 144] width 23 height 4
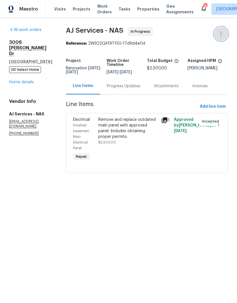
click at [222, 36] on icon "button" at bounding box center [220, 33] width 7 height 7
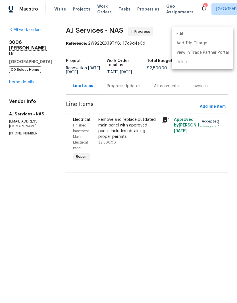
click at [195, 33] on li "Edit" at bounding box center [202, 33] width 61 height 9
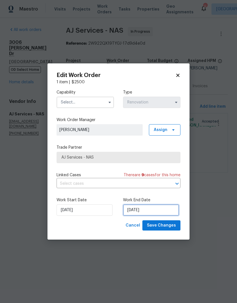
click at [147, 210] on input "[DATE]" at bounding box center [151, 209] width 56 height 11
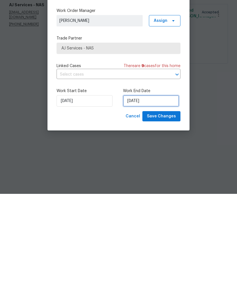
select select "8"
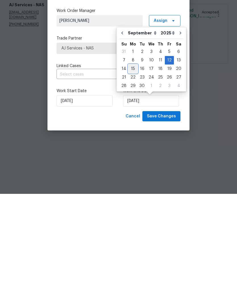
click at [133, 174] on div "15" at bounding box center [132, 178] width 9 height 8
type input "[DATE]"
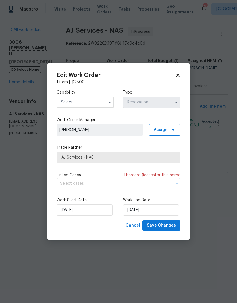
click at [102, 101] on input "text" at bounding box center [84, 102] width 57 height 11
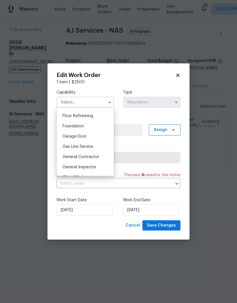
scroll to position [251, 0]
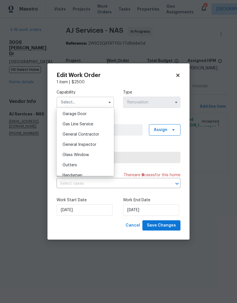
click at [96, 137] on div "General Contractor" at bounding box center [85, 134] width 55 height 10
type input "General Contractor"
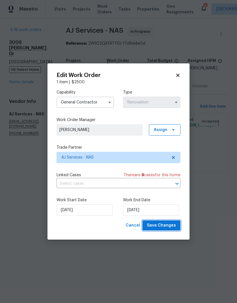
click at [167, 226] on span "Save Changes" at bounding box center [161, 225] width 29 height 7
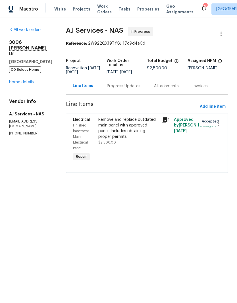
click at [29, 80] on link "Home details" at bounding box center [21, 82] width 25 height 4
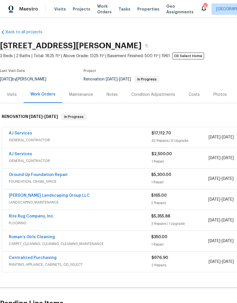
click at [57, 177] on link "Ground Up Foundation Repair" at bounding box center [38, 175] width 59 height 4
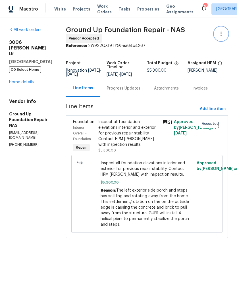
click at [222, 35] on icon "button" at bounding box center [220, 33] width 7 height 7
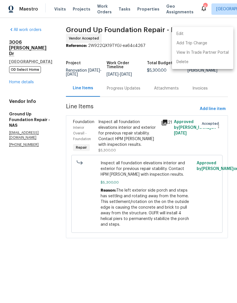
click at [188, 34] on li "Edit" at bounding box center [202, 33] width 61 height 9
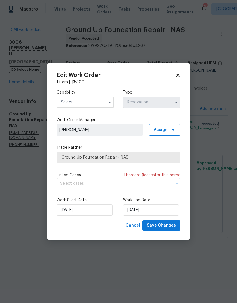
click at [98, 101] on input "text" at bounding box center [84, 102] width 57 height 11
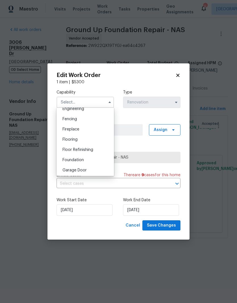
scroll to position [202, 0]
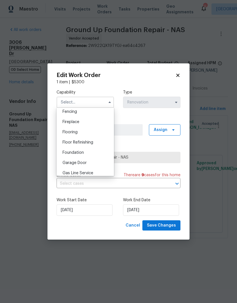
click at [81, 153] on span "Foundation" at bounding box center [72, 152] width 21 height 4
type input "Foundation"
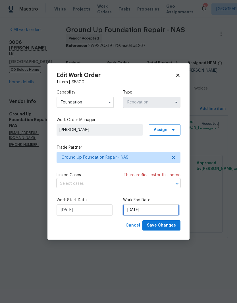
click at [160, 210] on input "[DATE]" at bounding box center [151, 209] width 56 height 11
select select "8"
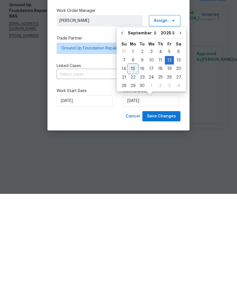
click at [134, 174] on div "15" at bounding box center [132, 178] width 9 height 8
type input "[DATE]"
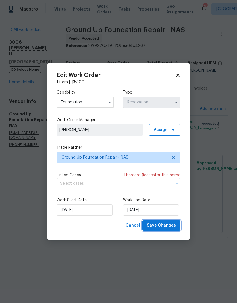
click at [165, 225] on span "Save Changes" at bounding box center [161, 225] width 29 height 7
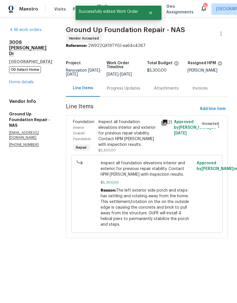
click at [26, 81] on link "Home details" at bounding box center [21, 82] width 25 height 4
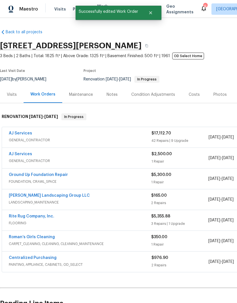
click at [53, 197] on link "[PERSON_NAME] Landscaping Group LLC" at bounding box center [49, 195] width 81 height 4
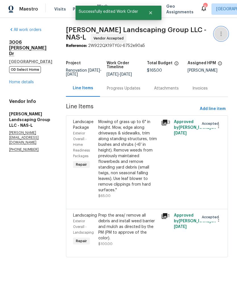
click at [222, 35] on icon "button" at bounding box center [220, 33] width 7 height 7
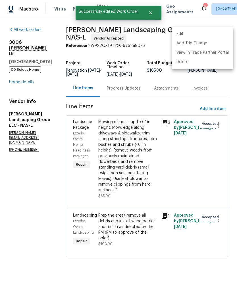
click at [191, 32] on li "Edit" at bounding box center [202, 33] width 61 height 9
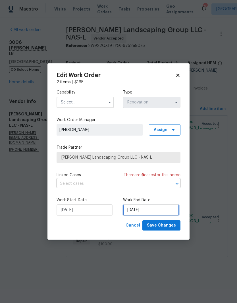
click at [153, 209] on input "[DATE]" at bounding box center [151, 209] width 56 height 11
select select "8"
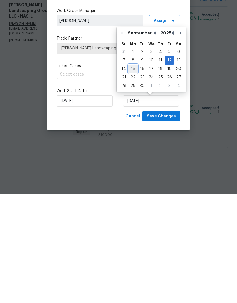
click at [135, 174] on div "15" at bounding box center [132, 178] width 9 height 8
type input "[DATE]"
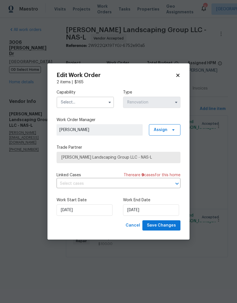
click at [105, 101] on input "text" at bounding box center [84, 102] width 57 height 11
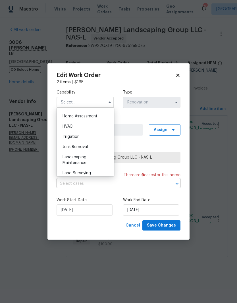
scroll to position [331, 0]
click at [81, 160] on span "Landscaping Maintenance" at bounding box center [74, 160] width 24 height 10
type input "Landscaping Maintenance"
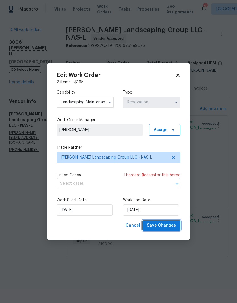
click at [168, 226] on span "Save Changes" at bounding box center [161, 225] width 29 height 7
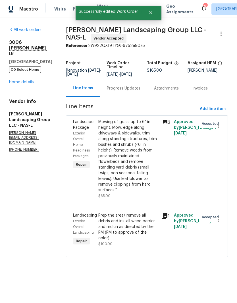
click at [139, 91] on div "Progress Updates" at bounding box center [123, 88] width 33 height 6
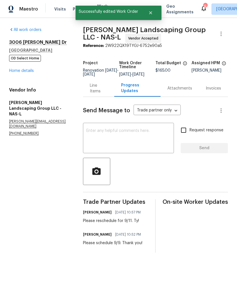
click at [132, 136] on textarea at bounding box center [128, 139] width 84 height 20
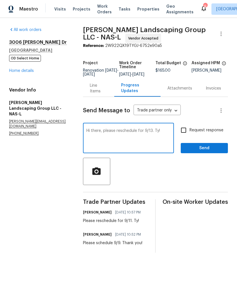
type textarea "Hi there, please reschedule for 9/13. Ty!"
click at [212, 149] on span "Send" at bounding box center [204, 147] width 38 height 7
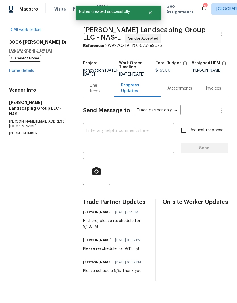
click at [28, 72] on link "Home details" at bounding box center [21, 71] width 25 height 4
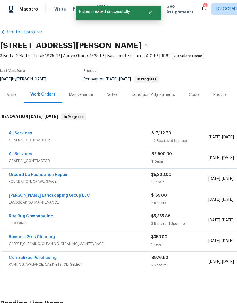
click at [42, 216] on link "Rite Rug Company, Inc." at bounding box center [31, 216] width 45 height 4
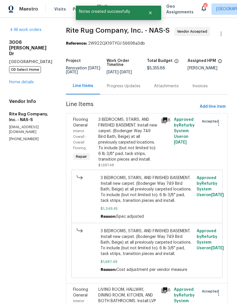
click at [223, 35] on icon "button" at bounding box center [220, 33] width 7 height 7
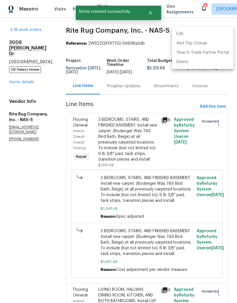
click at [189, 34] on li "Edit" at bounding box center [202, 33] width 61 height 9
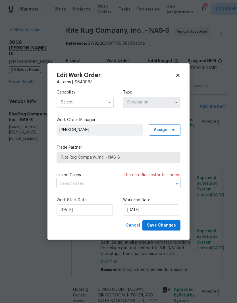
click at [95, 101] on input "text" at bounding box center [84, 102] width 57 height 11
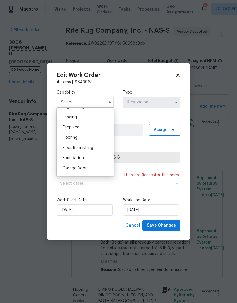
scroll to position [198, 0]
click at [77, 136] on span "Flooring" at bounding box center [69, 137] width 15 height 4
type input "Flooring"
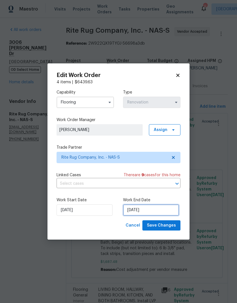
click at [156, 209] on input "[DATE]" at bounding box center [151, 209] width 56 height 11
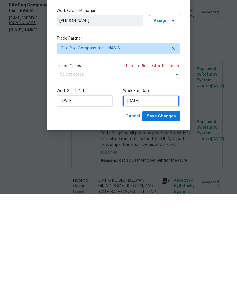
select select "8"
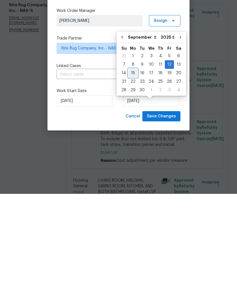
click at [135, 178] on div "15" at bounding box center [132, 182] width 9 height 8
type input "[DATE]"
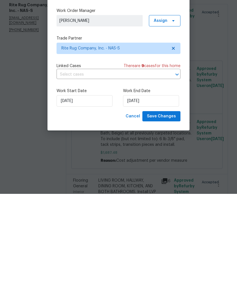
scroll to position [23, 0]
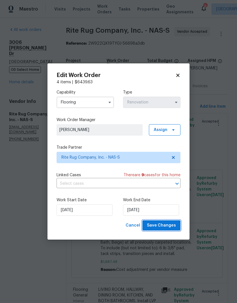
click at [166, 222] on span "Save Changes" at bounding box center [161, 225] width 29 height 7
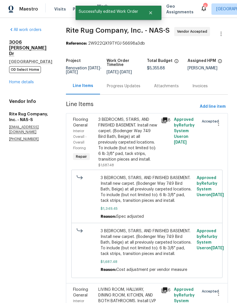
click at [137, 83] on div "Progress Updates" at bounding box center [123, 86] width 33 height 6
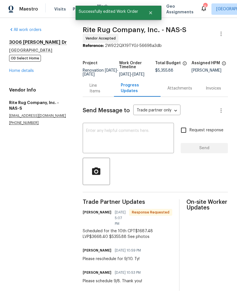
click at [123, 135] on textarea at bounding box center [128, 139] width 84 height 20
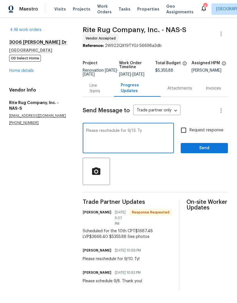
type textarea "Please reschedule for 9/13. Ty"
click at [211, 152] on span "Send" at bounding box center [204, 147] width 38 height 7
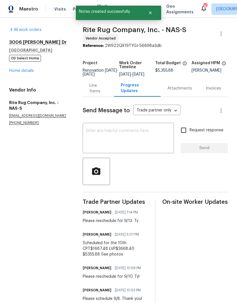
click at [29, 72] on link "Home details" at bounding box center [21, 71] width 25 height 4
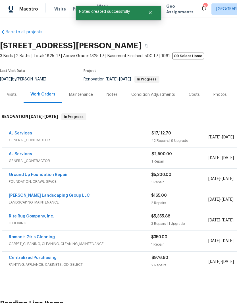
click at [46, 238] on link "Roman’s Girls Cleaning" at bounding box center [32, 237] width 46 height 4
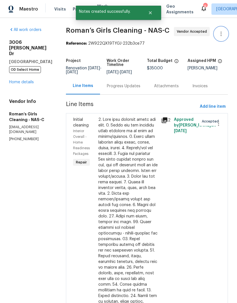
click at [222, 34] on icon "button" at bounding box center [220, 33] width 7 height 7
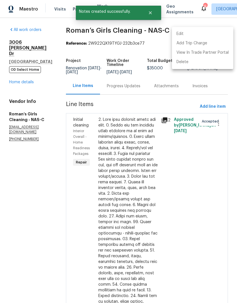
click at [192, 34] on li "Edit" at bounding box center [202, 33] width 61 height 9
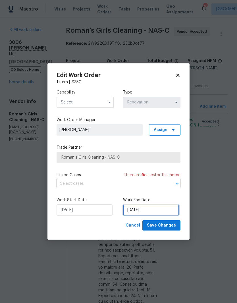
click at [152, 211] on input "[DATE]" at bounding box center [151, 209] width 56 height 11
select select "8"
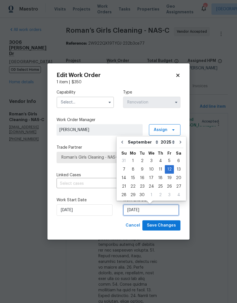
scroll to position [4, 0]
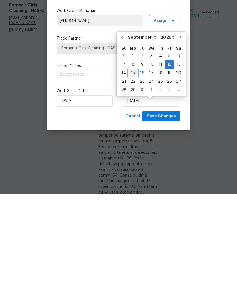
click at [135, 178] on div "15" at bounding box center [132, 182] width 9 height 8
type input "[DATE]"
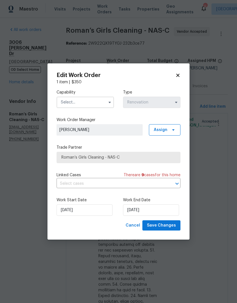
click at [103, 101] on input "text" at bounding box center [84, 102] width 57 height 11
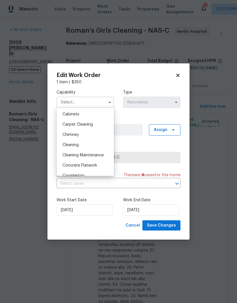
scroll to position [55, 0]
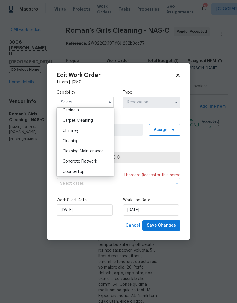
click at [76, 144] on div "Cleaning" at bounding box center [85, 141] width 55 height 10
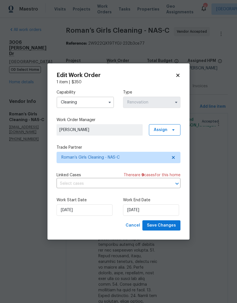
type input "Cleaning"
click at [168, 225] on span "Save Changes" at bounding box center [161, 225] width 29 height 7
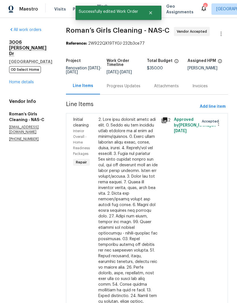
click at [140, 83] on div "Progress Updates" at bounding box center [123, 86] width 33 height 6
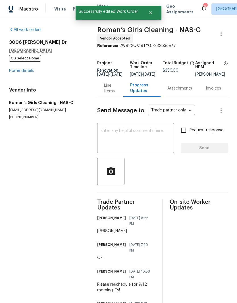
click at [139, 135] on textarea at bounding box center [135, 139] width 70 height 20
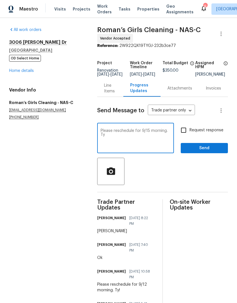
type textarea "Please reschedule for 9/15 morning. Ty"
click at [207, 152] on span "Send" at bounding box center [204, 147] width 38 height 7
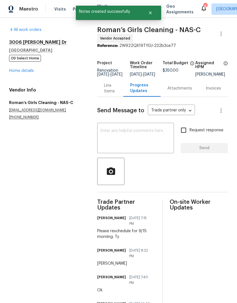
click at [30, 69] on link "Home details" at bounding box center [21, 71] width 25 height 4
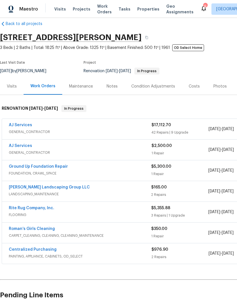
scroll to position [8, 0]
click at [26, 126] on link "AJ Services" at bounding box center [20, 125] width 23 height 4
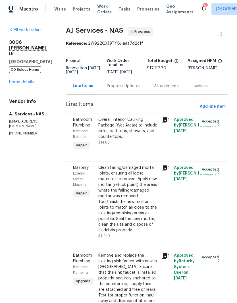
click at [132, 89] on div "Progress Updates" at bounding box center [123, 86] width 33 height 6
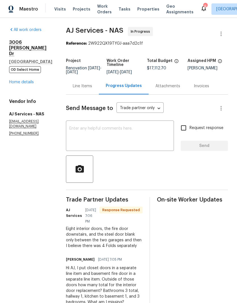
click at [107, 133] on textarea at bounding box center [119, 136] width 101 height 20
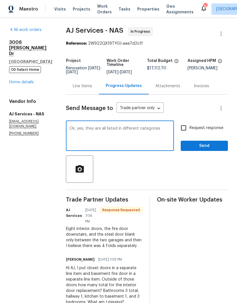
type textarea "Ok, yes, they are all listed in different categories"
click at [202, 149] on span "Send" at bounding box center [204, 145] width 38 height 7
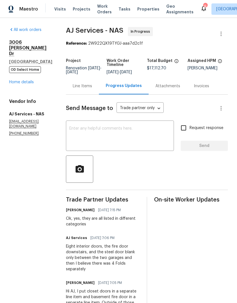
click at [102, 134] on textarea at bounding box center [119, 136] width 101 height 20
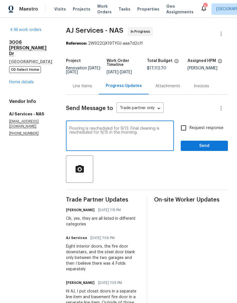
type textarea "Flooring is rescheduled for 9/13. Final cleaning is rescheduled for 9/15 in the…"
click at [212, 149] on span "Send" at bounding box center [204, 145] width 38 height 7
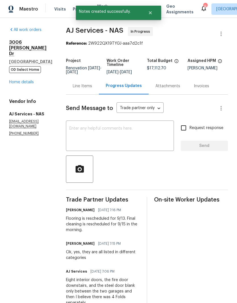
click at [130, 138] on textarea at bounding box center [119, 136] width 101 height 20
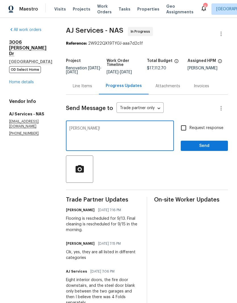
type textarea "Ty!"
click at [211, 148] on span "Send" at bounding box center [204, 145] width 38 height 7
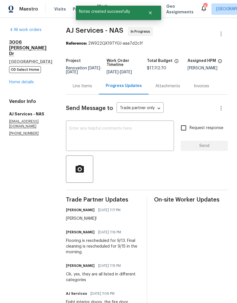
click at [29, 80] on link "Home details" at bounding box center [21, 82] width 25 height 4
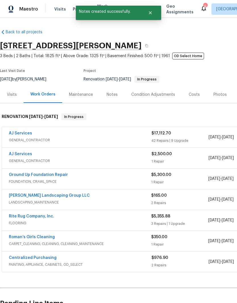
click at [115, 95] on div "Notes" at bounding box center [111, 95] width 11 height 6
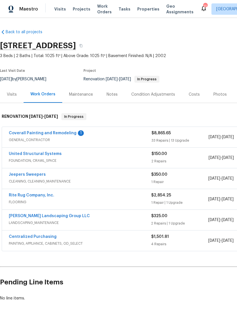
click at [59, 132] on link "Coverall Painting and Remodeling" at bounding box center [43, 133] width 68 height 4
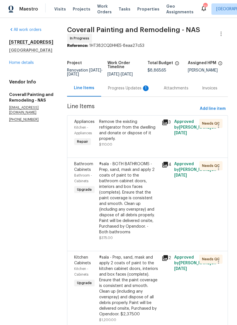
click at [137, 91] on div "Progress Updates 1" at bounding box center [129, 88] width 42 height 6
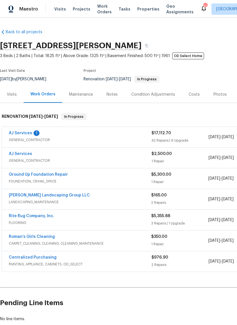
click at [25, 134] on link "AJ Services" at bounding box center [20, 133] width 23 height 4
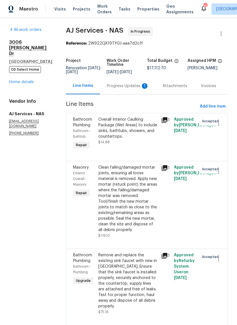
click at [133, 89] on div "Progress Updates 1" at bounding box center [128, 86] width 42 height 6
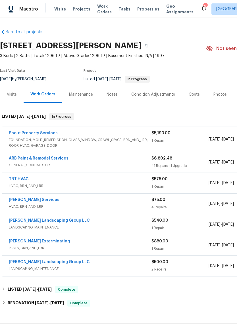
click at [48, 133] on link "Scout Property Services" at bounding box center [33, 133] width 49 height 4
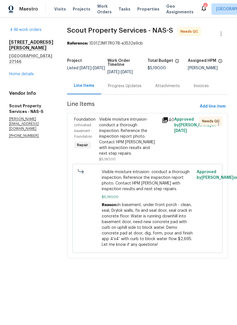
click at [130, 122] on div "Visible moisture intrusion- conduct a thorough inspection. Reference the inspec…" at bounding box center [128, 137] width 59 height 40
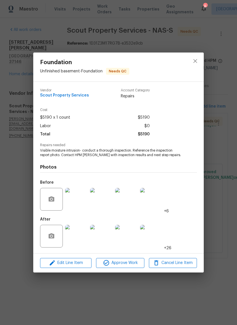
click at [81, 238] on img at bounding box center [76, 236] width 23 height 23
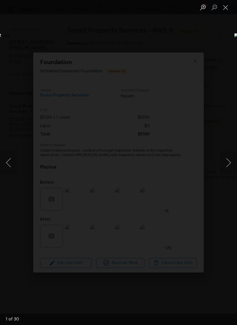
click at [230, 162] on button "Next image" at bounding box center [228, 162] width 17 height 23
click at [230, 166] on button "Next image" at bounding box center [228, 162] width 17 height 23
click at [230, 163] on button "Next image" at bounding box center [228, 162] width 17 height 23
click at [229, 163] on button "Next image" at bounding box center [228, 162] width 17 height 23
click at [229, 165] on button "Next image" at bounding box center [228, 162] width 17 height 23
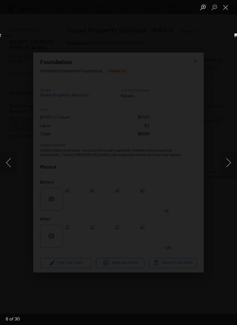
click at [227, 165] on button "Next image" at bounding box center [228, 162] width 17 height 23
click at [229, 164] on button "Next image" at bounding box center [228, 162] width 17 height 23
click at [228, 164] on button "Next image" at bounding box center [228, 162] width 17 height 23
click at [227, 163] on button "Next image" at bounding box center [228, 162] width 17 height 23
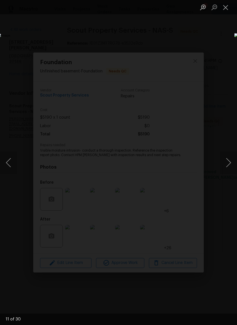
click at [229, 164] on button "Next image" at bounding box center [228, 162] width 17 height 23
click at [229, 165] on button "Next image" at bounding box center [228, 162] width 17 height 23
click at [228, 165] on button "Next image" at bounding box center [228, 162] width 17 height 23
click at [229, 163] on button "Next image" at bounding box center [228, 162] width 17 height 23
click at [226, 165] on button "Next image" at bounding box center [228, 162] width 17 height 23
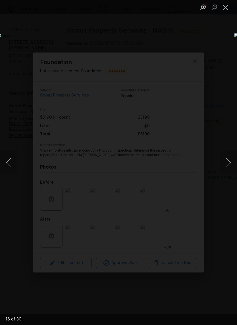
click at [227, 167] on button "Next image" at bounding box center [228, 162] width 17 height 23
click at [229, 164] on button "Next image" at bounding box center [228, 162] width 17 height 23
click at [230, 161] on button "Next image" at bounding box center [228, 162] width 17 height 23
click at [227, 169] on button "Next image" at bounding box center [228, 162] width 17 height 23
click at [227, 7] on button "Close lightbox" at bounding box center [225, 7] width 11 height 10
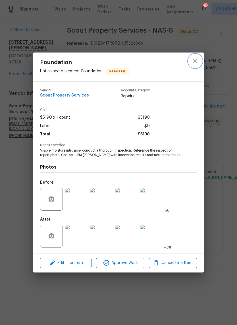
click at [197, 63] on icon "close" at bounding box center [195, 61] width 7 height 7
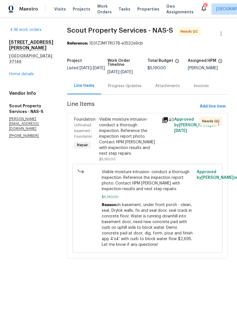
click at [110, 85] on div "Progress Updates" at bounding box center [124, 86] width 33 height 6
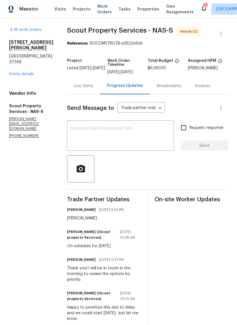
click at [17, 76] on link "Home details" at bounding box center [21, 74] width 25 height 4
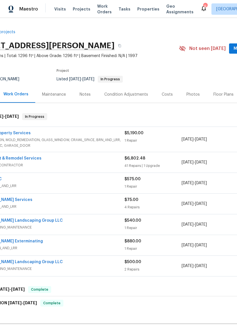
scroll to position [4, 60]
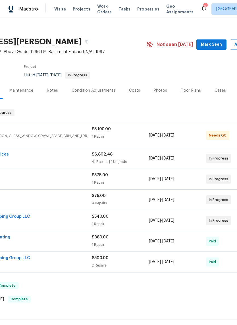
click at [215, 43] on span "Mark Seen" at bounding box center [211, 44] width 21 height 7
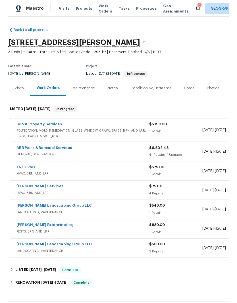
scroll to position [0, 0]
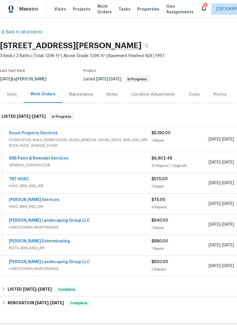
click at [56, 159] on link "ARB Paint & Remodel Services" at bounding box center [39, 158] width 60 height 4
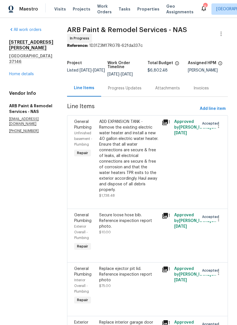
click at [119, 85] on div "Progress Updates" at bounding box center [124, 88] width 33 height 6
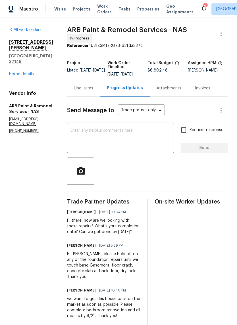
click at [128, 134] on textarea at bounding box center [120, 139] width 100 height 20
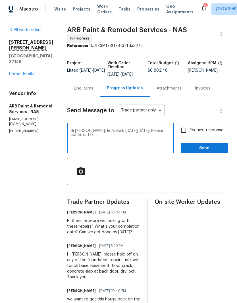
type textarea "Hi Anni, let’s walk on Monday 9/8. Please confirm. Txs!"
click at [210, 144] on span "Send" at bounding box center [204, 147] width 38 height 7
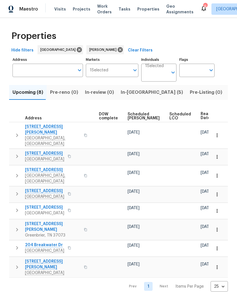
scroll to position [0, 149]
click at [133, 115] on span "Scheduled [PERSON_NAME]" at bounding box center [144, 116] width 32 height 8
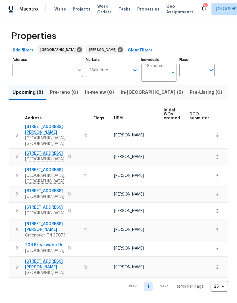
click at [163, 72] on input "Individuals" at bounding box center [156, 74] width 23 height 13
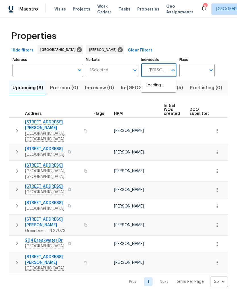
type input "[PERSON_NAME]"
click at [154, 90] on input "checkbox" at bounding box center [152, 88] width 12 height 12
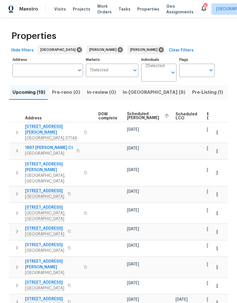
scroll to position [0, 150]
click at [207, 116] on span "Ready Date" at bounding box center [213, 116] width 12 height 8
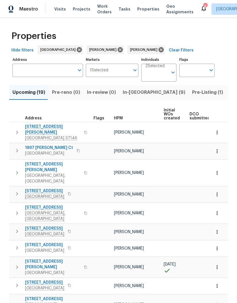
click at [42, 162] on span "137 Sara Cir" at bounding box center [52, 166] width 55 height 11
click at [47, 145] on span "1897 Sherman Ct" at bounding box center [49, 148] width 48 height 6
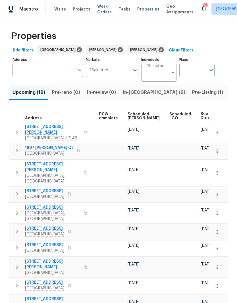
scroll to position [0, 149]
click at [217, 148] on icon "button" at bounding box center [217, 151] width 6 height 6
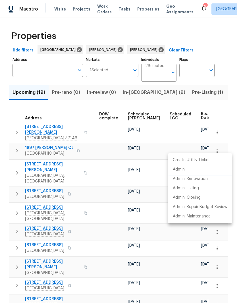
click at [181, 170] on p "Admin" at bounding box center [179, 169] width 12 height 6
click at [105, 191] on div at bounding box center [118, 151] width 237 height 303
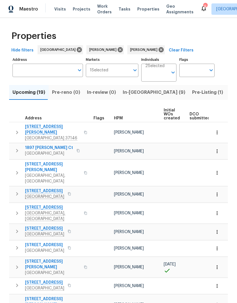
scroll to position [0, 0]
click at [49, 145] on span "1897 [PERSON_NAME] Ct" at bounding box center [49, 148] width 48 height 6
click at [130, 93] on span "In-reno (9)" at bounding box center [154, 92] width 62 height 8
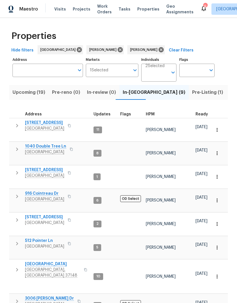
click at [230, 93] on span "Listed (31)" at bounding box center [241, 92] width 23 height 8
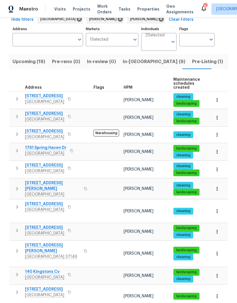
scroll to position [26, 0]
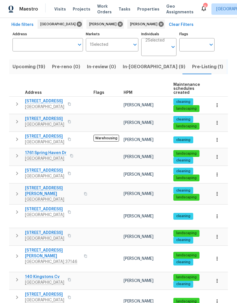
click at [47, 102] on span "7689 S Swift Rd" at bounding box center [44, 101] width 39 height 6
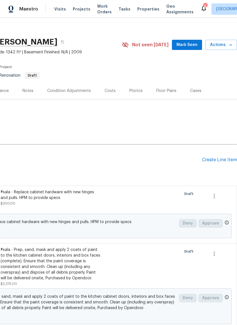
scroll to position [4, 84]
click at [108, 93] on div "Costs" at bounding box center [109, 91] width 11 height 6
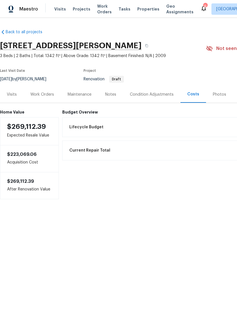
click at [144, 95] on div "Condition Adjustments" at bounding box center [152, 95] width 44 height 6
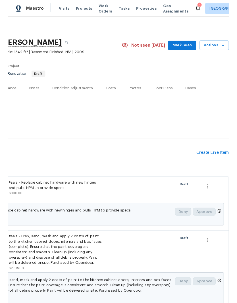
scroll to position [0, 84]
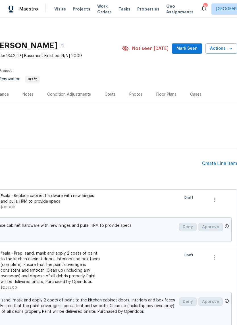
click at [222, 163] on div "Create Line Item" at bounding box center [219, 163] width 35 height 5
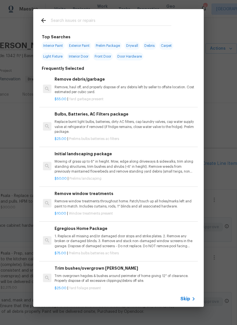
click at [87, 16] on div at bounding box center [105, 20] width 145 height 22
click at [93, 20] on input "text" at bounding box center [111, 21] width 120 height 9
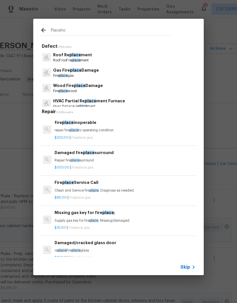
type input "Placehol"
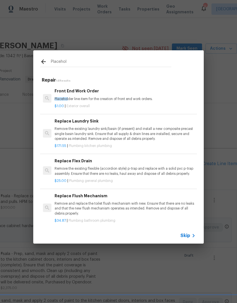
click at [85, 95] on div "Front End Work Order Placehol der line item for the creation of front end work …" at bounding box center [125, 95] width 141 height 14
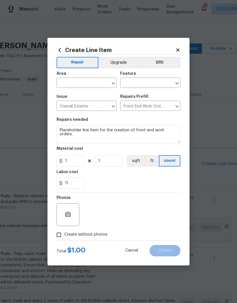
click at [93, 83] on input "text" at bounding box center [78, 83] width 44 height 9
click at [86, 105] on li "Exterior Overall" at bounding box center [86, 104] width 60 height 9
type input "Exterior Overall"
click at [156, 82] on input "text" at bounding box center [142, 83] width 44 height 9
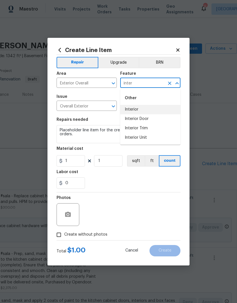
click at [139, 110] on li "Interior" at bounding box center [150, 109] width 60 height 9
type input "Interior"
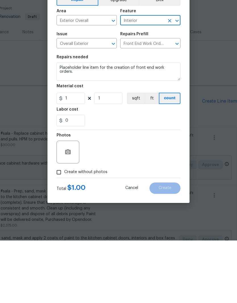
click at [63, 229] on input "Create without photos" at bounding box center [58, 234] width 11 height 11
checkbox input "true"
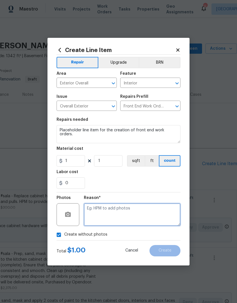
click at [114, 210] on textarea at bounding box center [132, 214] width 97 height 23
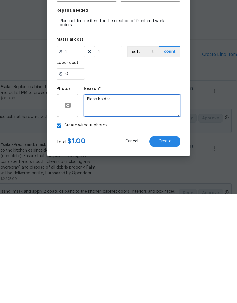
type textarea "Place holder"
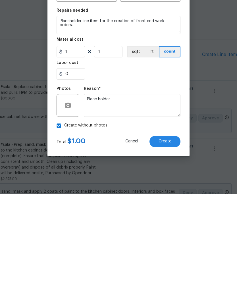
click at [168, 248] on span "Create" at bounding box center [164, 250] width 13 height 4
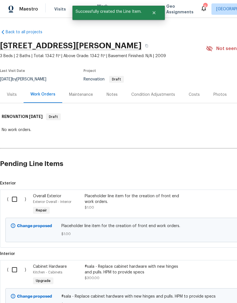
scroll to position [0, 0]
click at [18, 193] on input "checkbox" at bounding box center [17, 199] width 16 height 12
checkbox input "true"
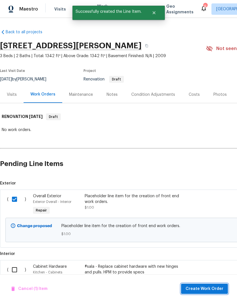
click at [214, 289] on span "Create Work Order" at bounding box center [204, 288] width 38 height 7
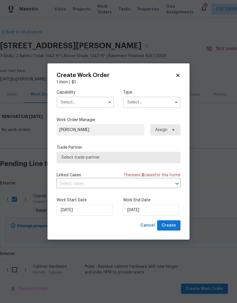
click at [93, 101] on input "text" at bounding box center [84, 102] width 57 height 11
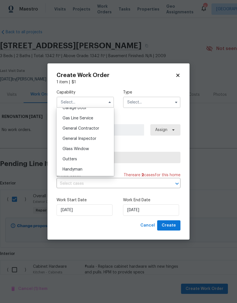
scroll to position [258, 0]
click at [98, 128] on span "General Contractor" at bounding box center [80, 128] width 37 height 4
type input "General Contractor"
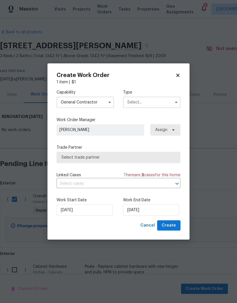
click at [159, 103] on input "text" at bounding box center [151, 102] width 57 height 11
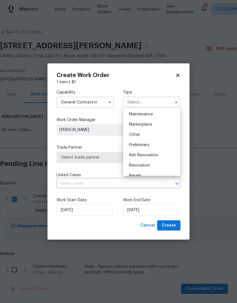
scroll to position [112, 0]
click at [150, 147] on div "Renovation" at bounding box center [151, 145] width 55 height 10
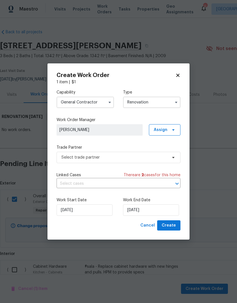
type input "Renovation"
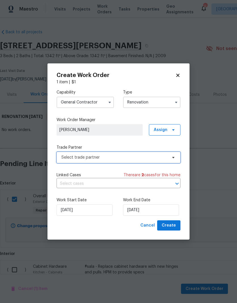
click at [171, 158] on icon at bounding box center [173, 157] width 5 height 5
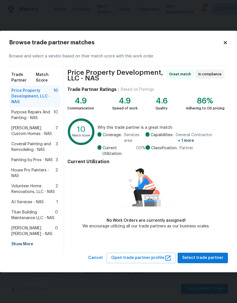
click at [34, 214] on span "Titan Building Maintenance LLC - NAS" at bounding box center [33, 214] width 44 height 11
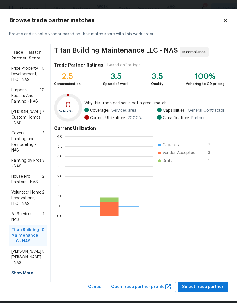
scroll to position [79, 88]
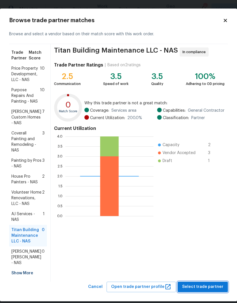
click at [213, 283] on span "Select trade partner" at bounding box center [202, 286] width 41 height 7
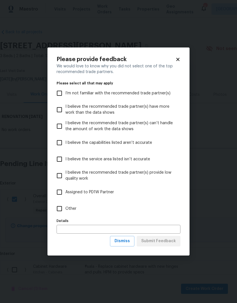
click at [62, 211] on input "Other" at bounding box center [59, 208] width 12 height 12
checkbox input "true"
click at [161, 240] on span "Submit Feedback" at bounding box center [158, 240] width 35 height 7
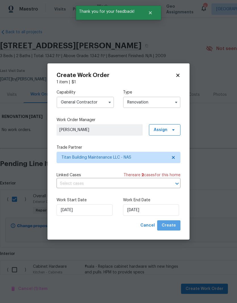
click at [173, 225] on span "Create" at bounding box center [169, 225] width 14 height 7
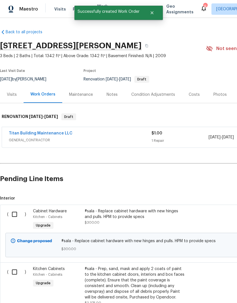
scroll to position [0, 0]
click at [50, 131] on link "Titan Building Maintenance LLC" at bounding box center [41, 133] width 64 height 4
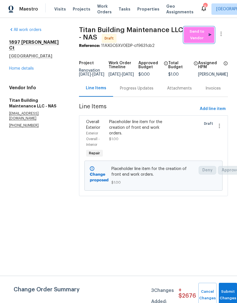
click at [200, 36] on span "Send to Vendor" at bounding box center [198, 34] width 25 height 13
click at [140, 89] on div "Progress Updates" at bounding box center [136, 88] width 33 height 6
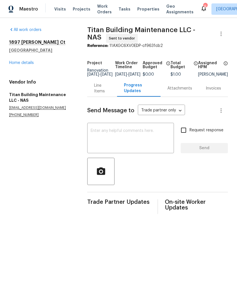
click at [113, 134] on textarea at bounding box center [131, 139] width 80 height 20
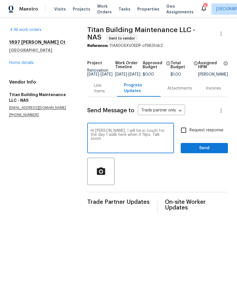
type textarea "Hi [PERSON_NAME], I will be in touch for the day 1 walk here when it flips. Tal…"
click at [212, 152] on span "Send" at bounding box center [204, 147] width 38 height 7
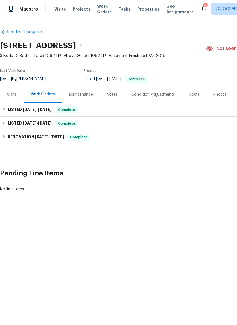
click at [101, 12] on span "Work Orders" at bounding box center [104, 8] width 14 height 11
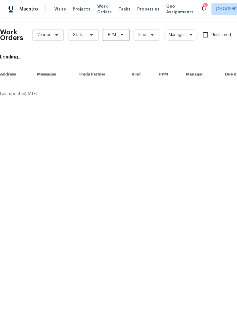
click at [124, 34] on span "HPM" at bounding box center [116, 34] width 26 height 11
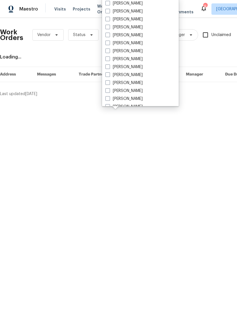
click at [136, 67] on label "[PERSON_NAME]" at bounding box center [123, 67] width 37 height 6
click at [109, 67] on input "[PERSON_NAME]" at bounding box center [107, 66] width 4 height 4
checkbox input "true"
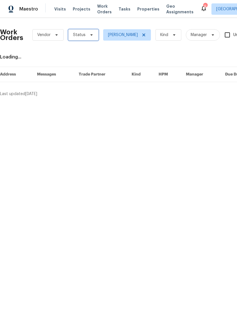
click at [87, 35] on span at bounding box center [90, 35] width 6 height 5
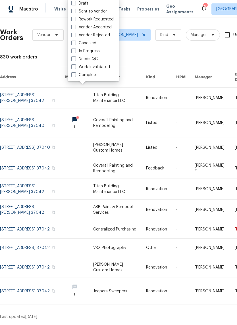
click at [94, 59] on label "Needs QC" at bounding box center [84, 59] width 26 height 6
click at [75, 59] on input "Needs QC" at bounding box center [73, 58] width 4 height 4
checkbox input "true"
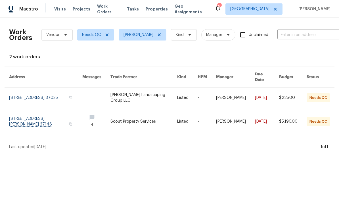
click at [20, 93] on link at bounding box center [45, 98] width 73 height 20
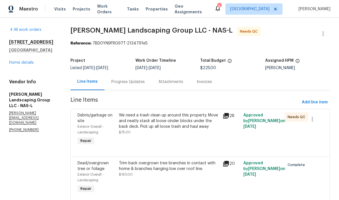
click at [144, 83] on div "Progress Updates" at bounding box center [127, 82] width 33 height 6
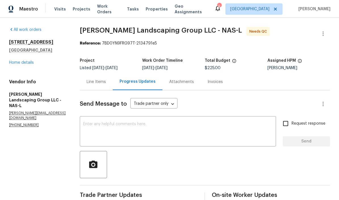
click at [110, 11] on span "Work Orders" at bounding box center [108, 8] width 23 height 11
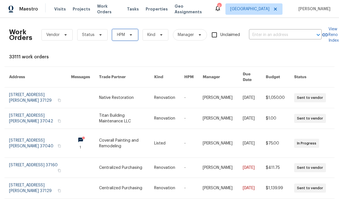
click at [129, 36] on icon at bounding box center [131, 35] width 5 height 5
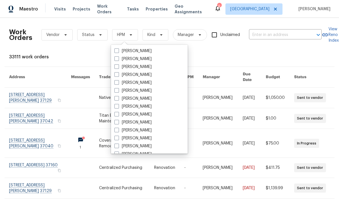
click at [148, 115] on label "[PERSON_NAME]" at bounding box center [132, 115] width 37 height 6
click at [118, 115] on input "[PERSON_NAME]" at bounding box center [116, 114] width 4 height 4
checkbox input "true"
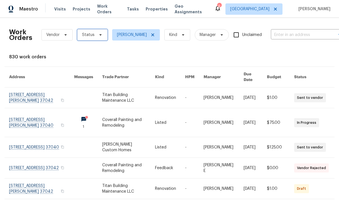
click at [99, 36] on icon at bounding box center [100, 35] width 5 height 5
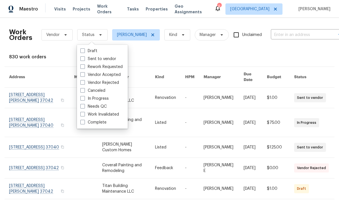
click at [104, 106] on label "Needs QC" at bounding box center [93, 107] width 26 height 6
click at [84, 106] on input "Needs QC" at bounding box center [82, 106] width 4 height 4
checkbox input "true"
